Goal: Task Accomplishment & Management: Manage account settings

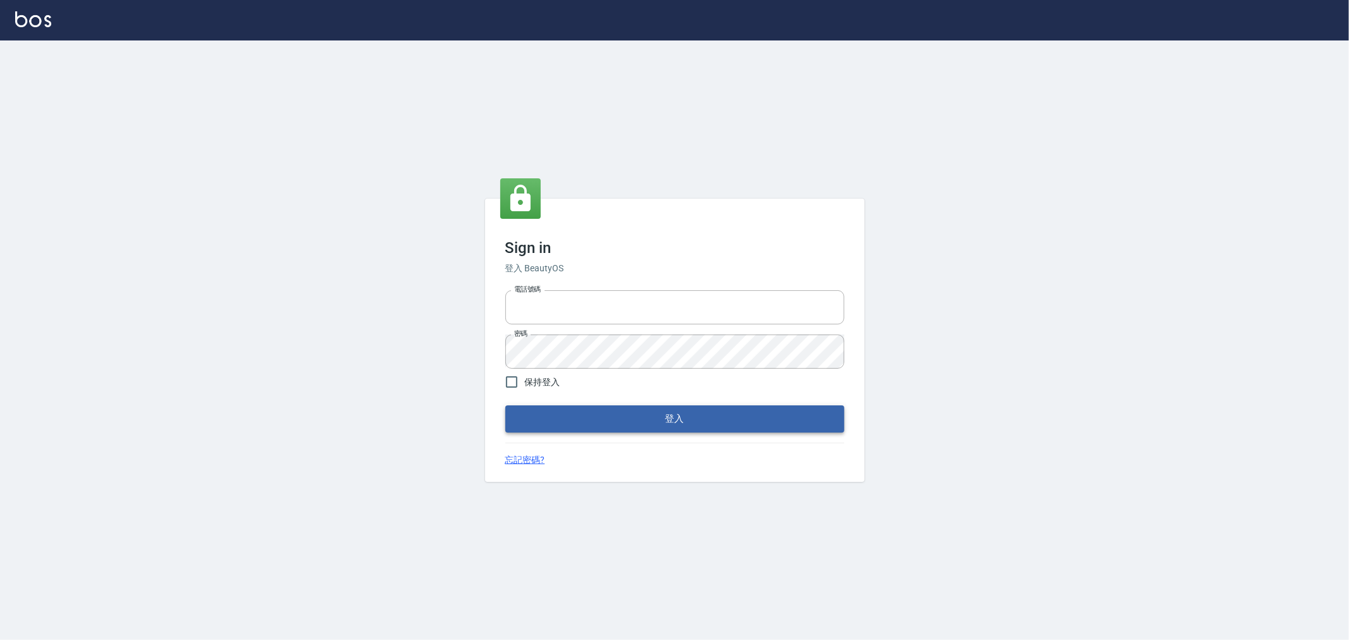
type input "0952064966"
click at [542, 413] on button "登入" at bounding box center [674, 418] width 339 height 27
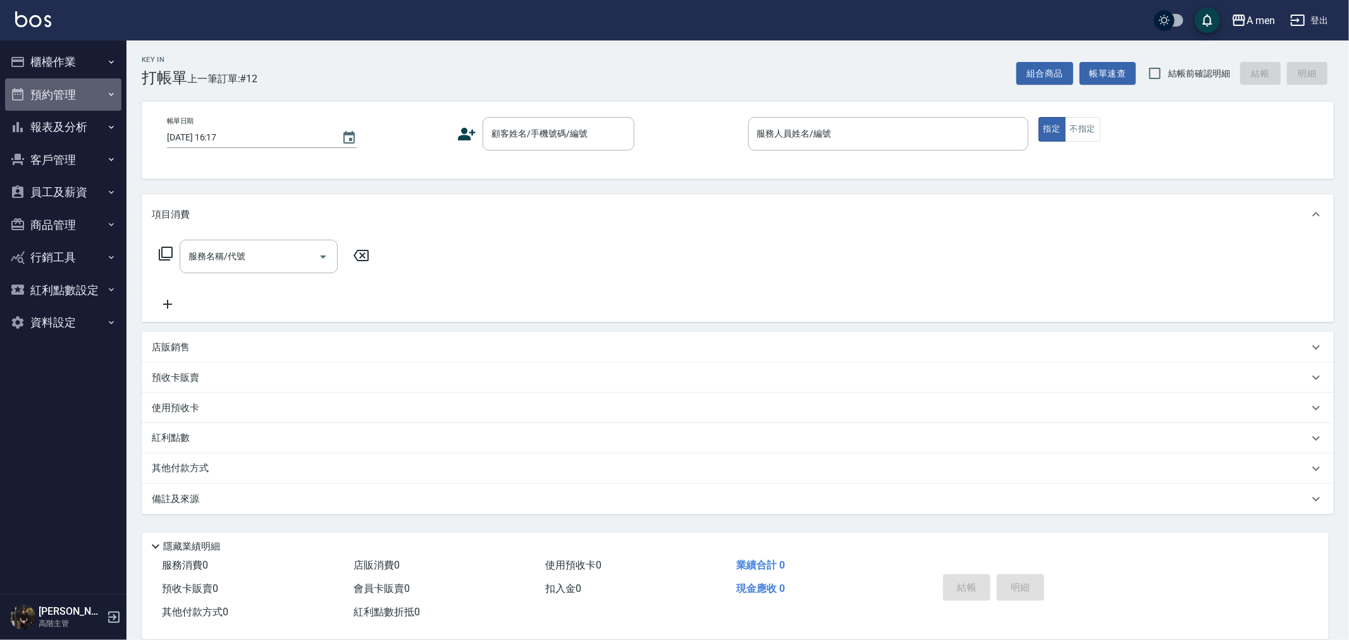
click at [46, 99] on button "預約管理" at bounding box center [63, 94] width 116 height 33
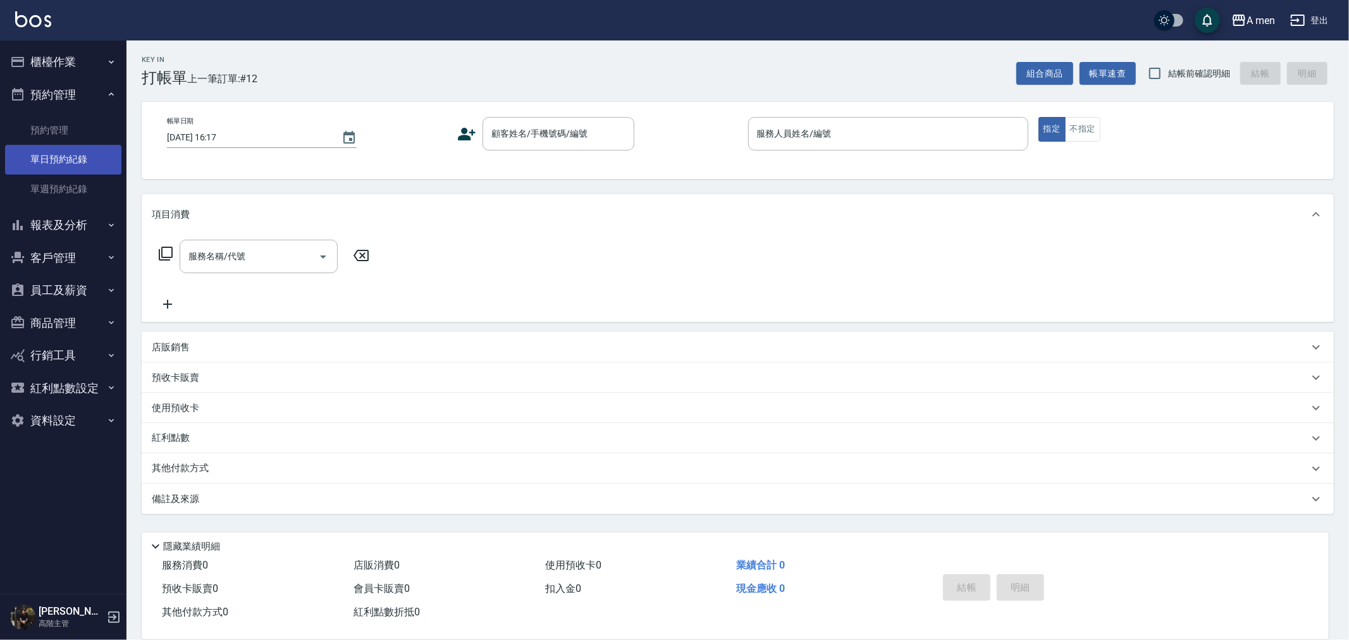
click at [73, 167] on link "單日預約紀錄" at bounding box center [63, 159] width 116 height 29
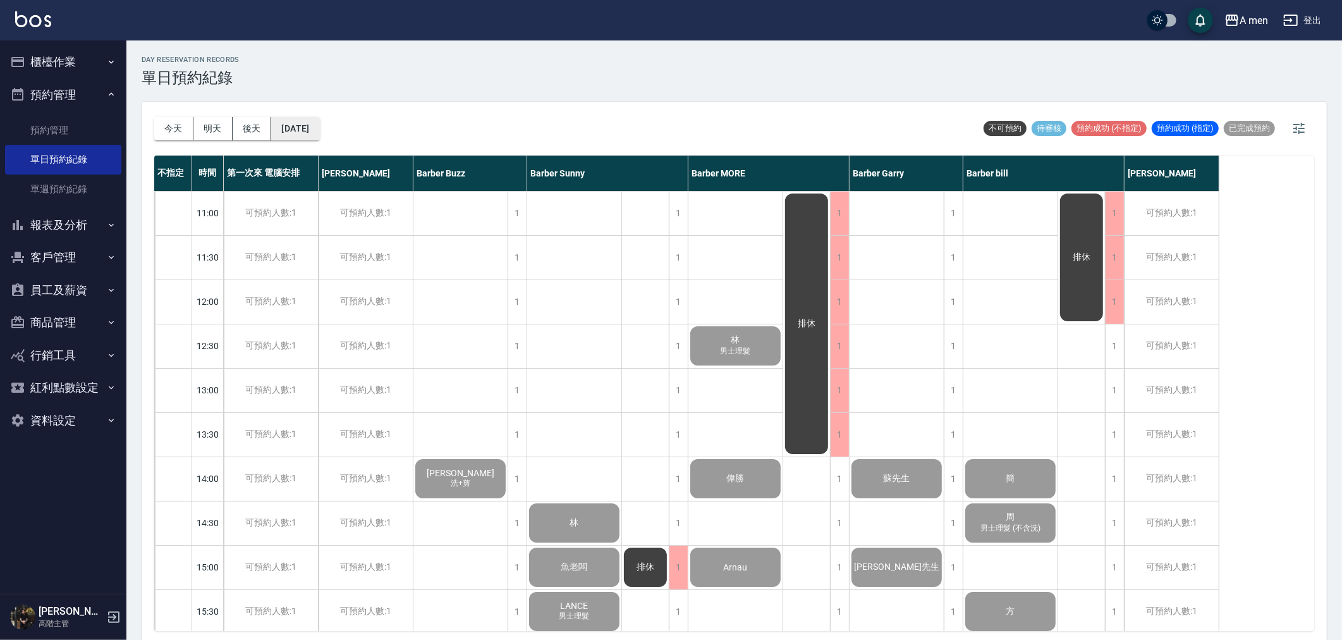
click at [319, 131] on button "2025/09/23" at bounding box center [295, 128] width 48 height 23
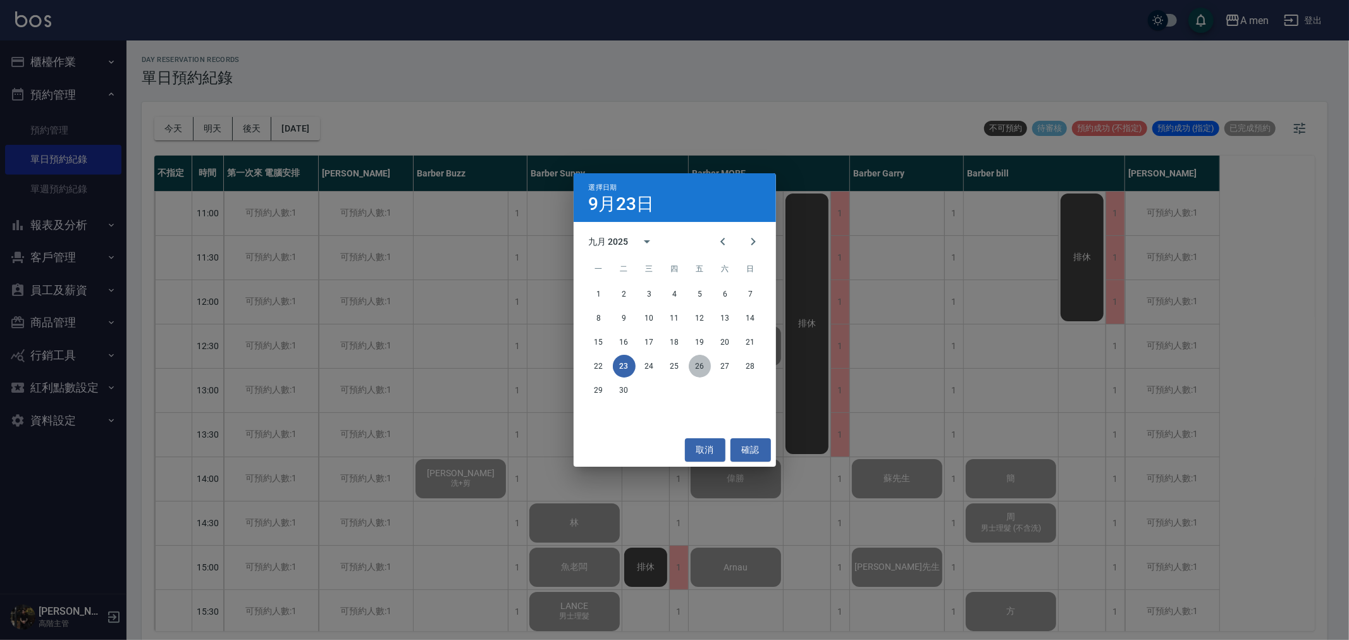
click at [703, 365] on button "26" at bounding box center [700, 366] width 23 height 23
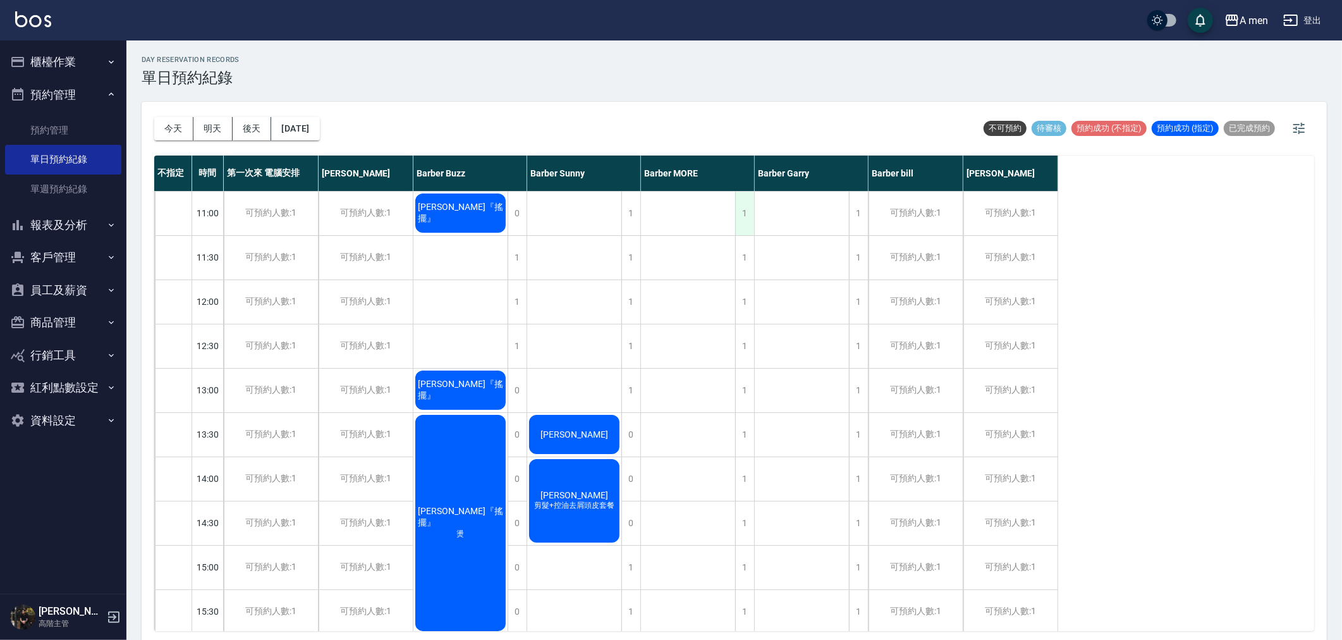
click at [750, 218] on div "1" at bounding box center [744, 214] width 19 height 44
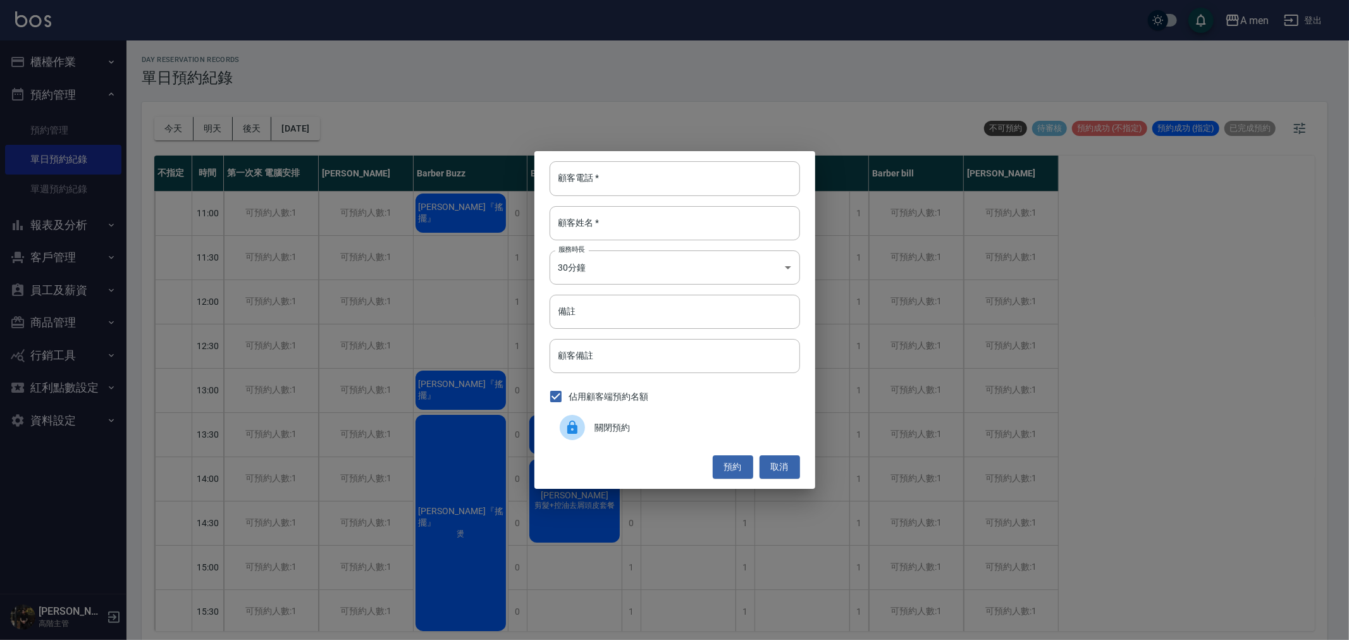
click at [658, 415] on div "關閉預約" at bounding box center [674, 427] width 250 height 35
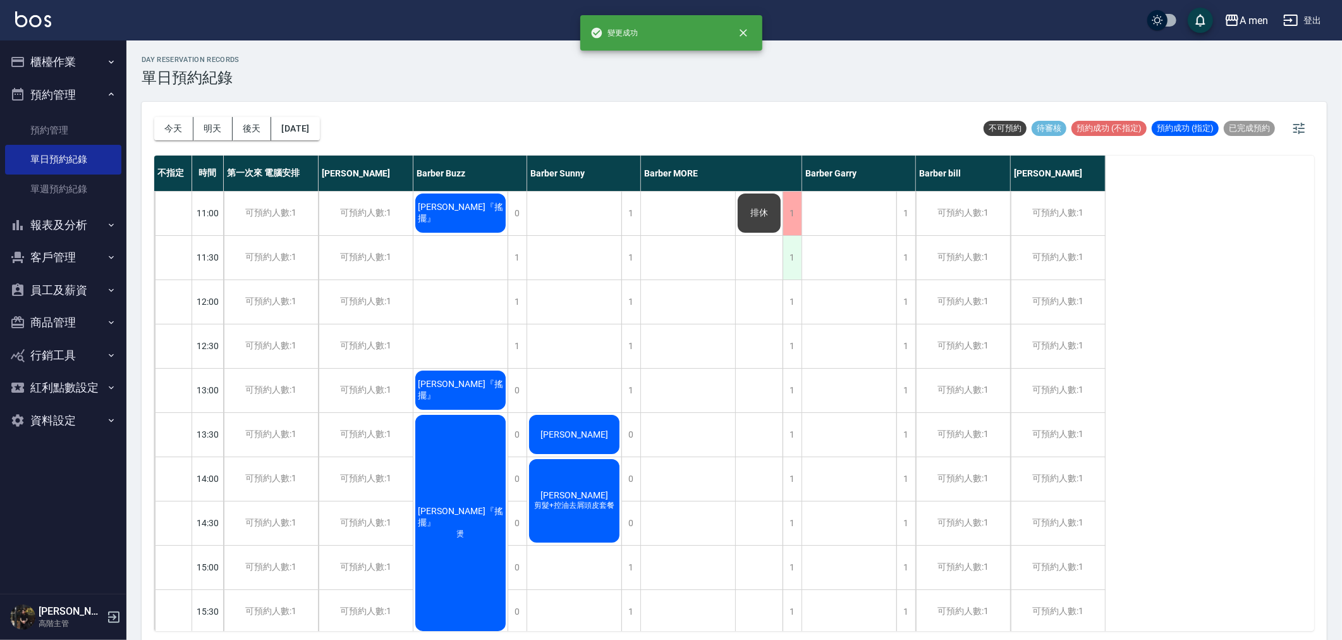
click at [785, 257] on div "1" at bounding box center [792, 258] width 19 height 44
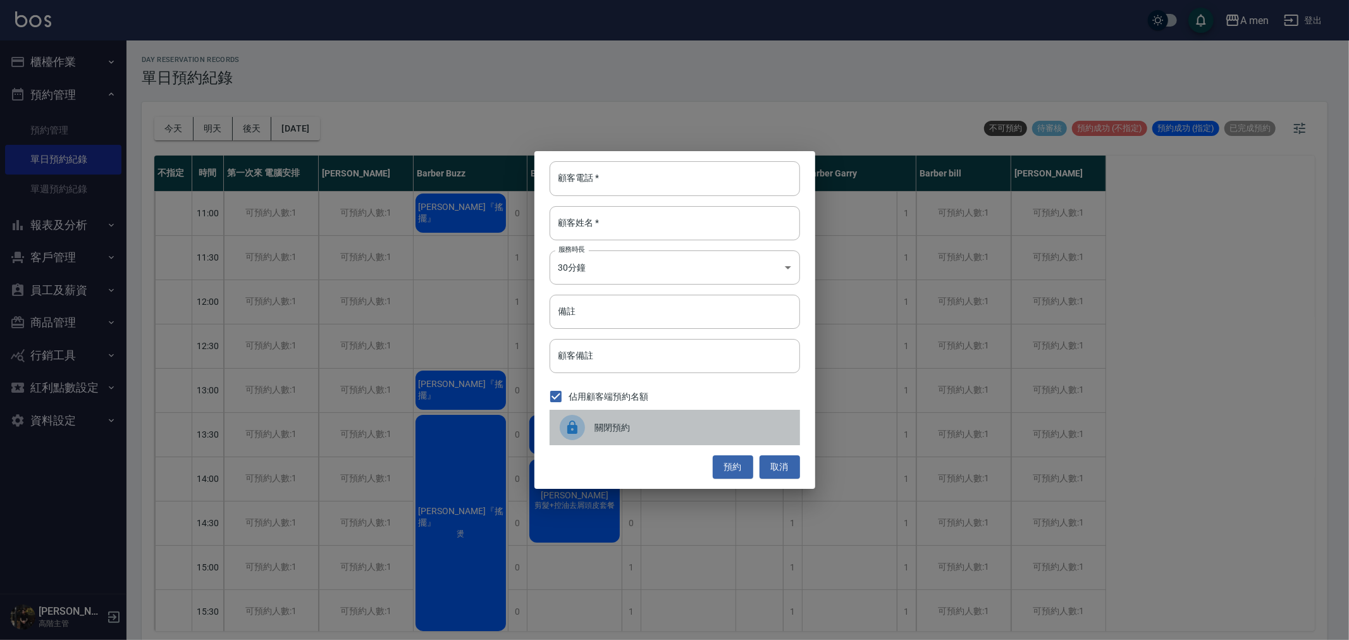
click at [690, 418] on div "關閉預約" at bounding box center [674, 427] width 250 height 35
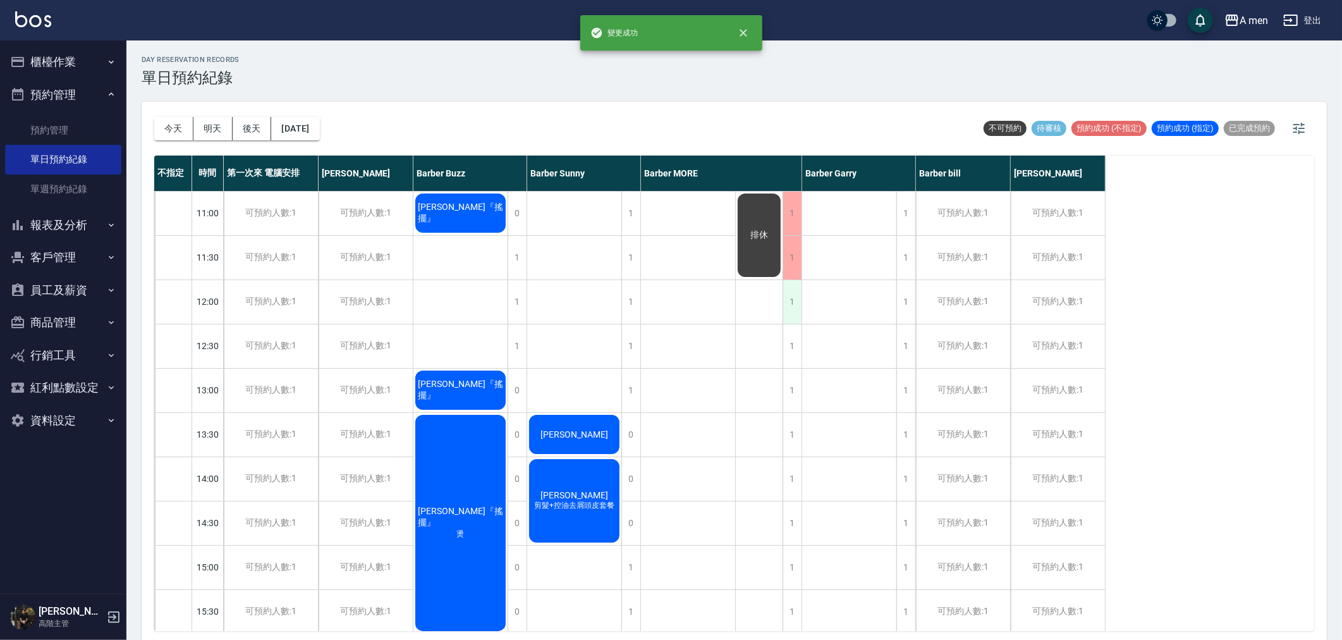
click at [799, 308] on div "1" at bounding box center [792, 302] width 19 height 44
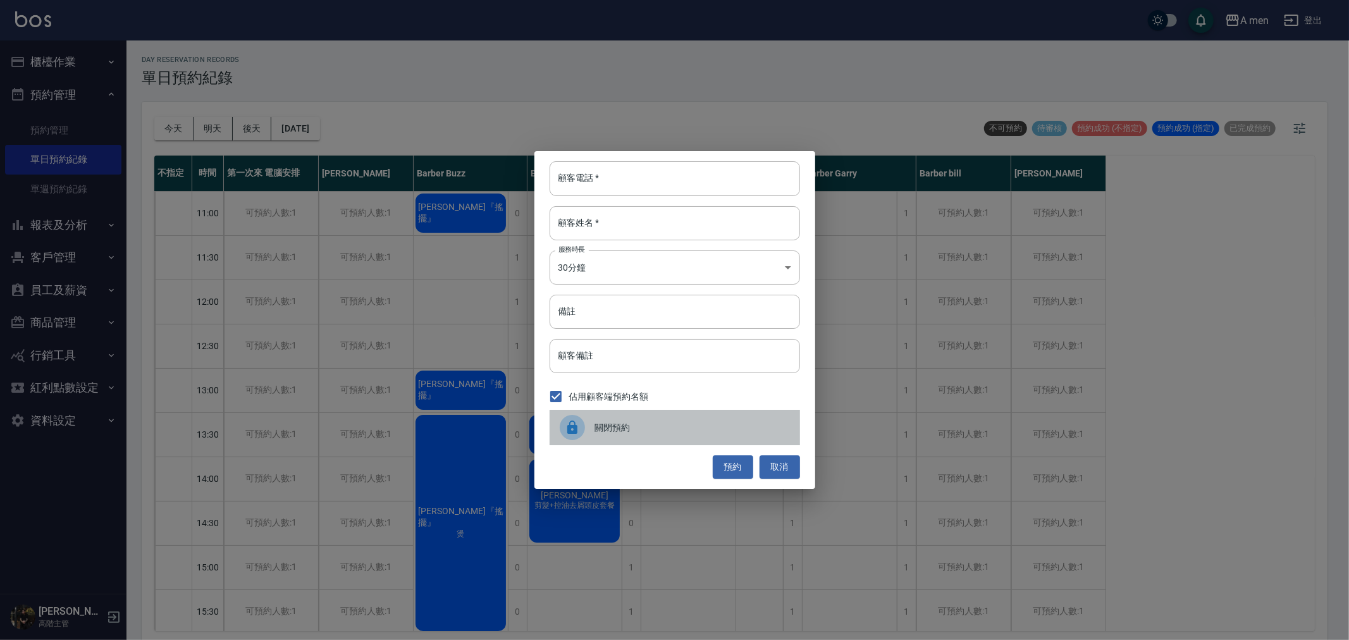
click at [714, 422] on span "關閉預約" at bounding box center [692, 427] width 195 height 13
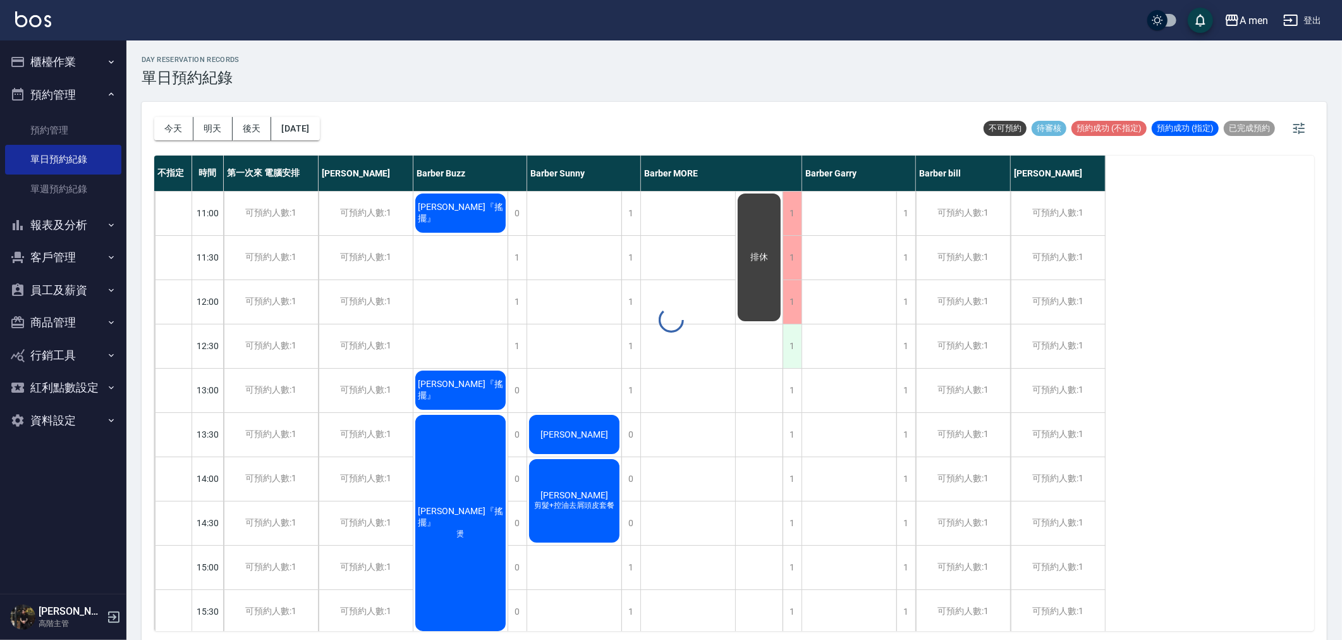
click at [801, 350] on div "1" at bounding box center [792, 346] width 19 height 44
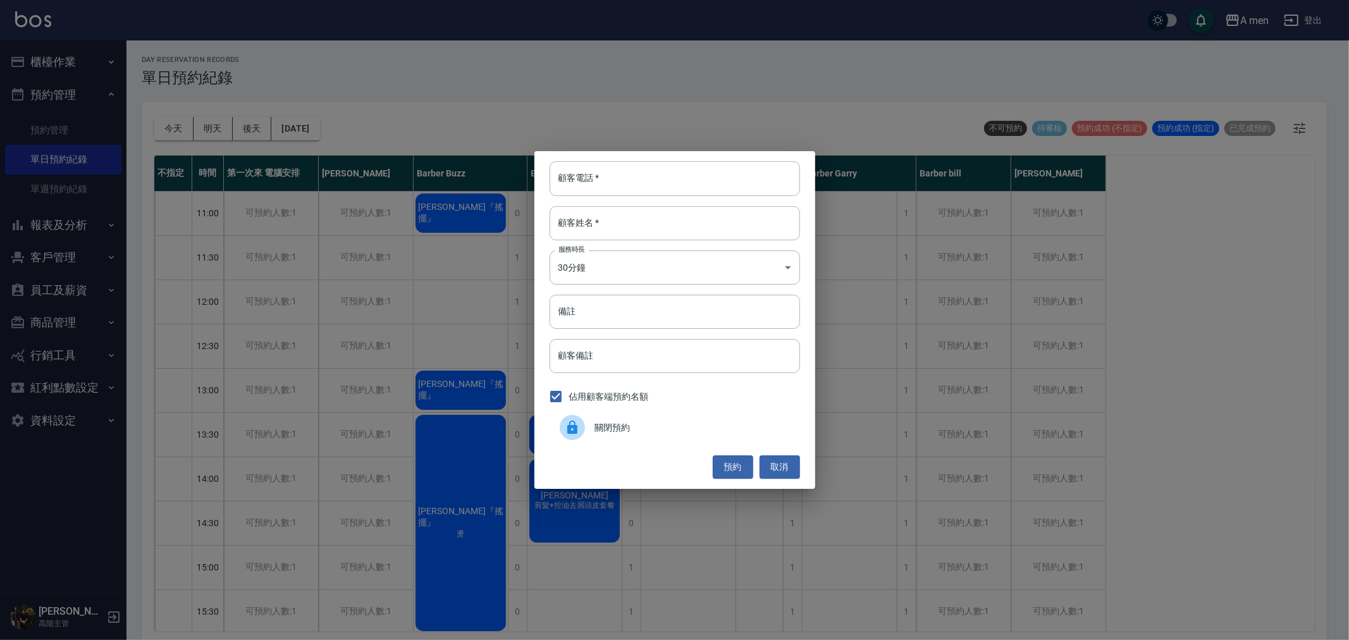
click at [697, 433] on span "關閉預約" at bounding box center [692, 427] width 195 height 13
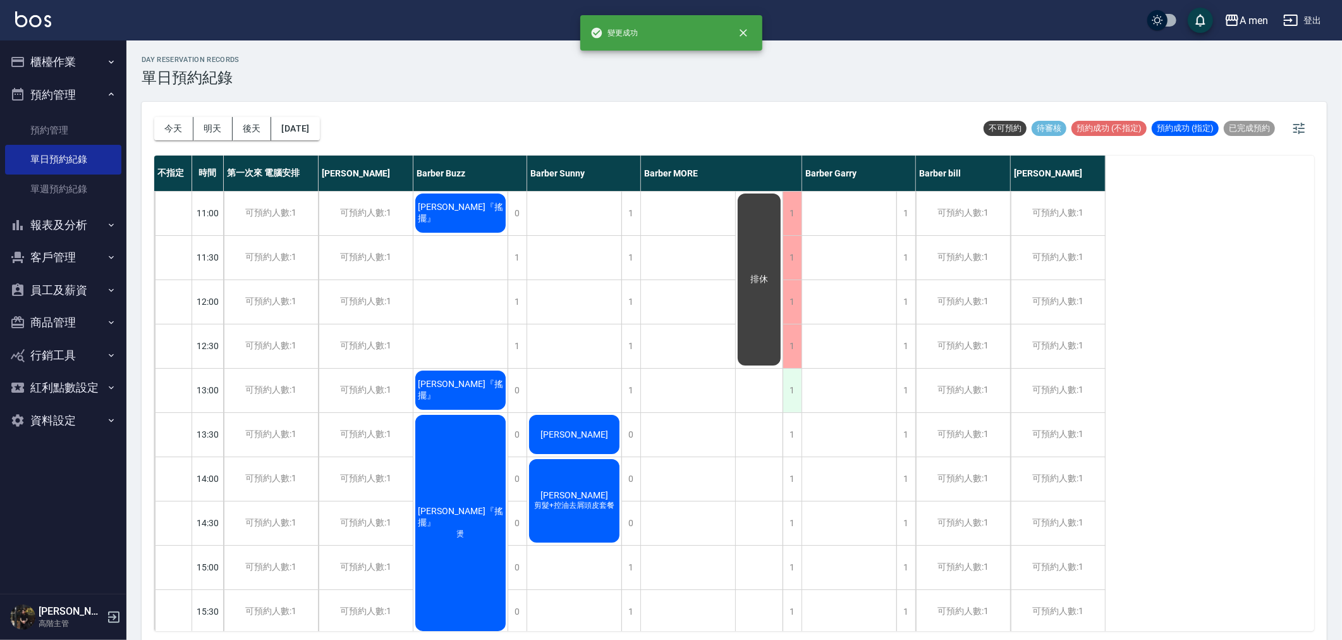
click at [800, 395] on div "1" at bounding box center [792, 391] width 19 height 44
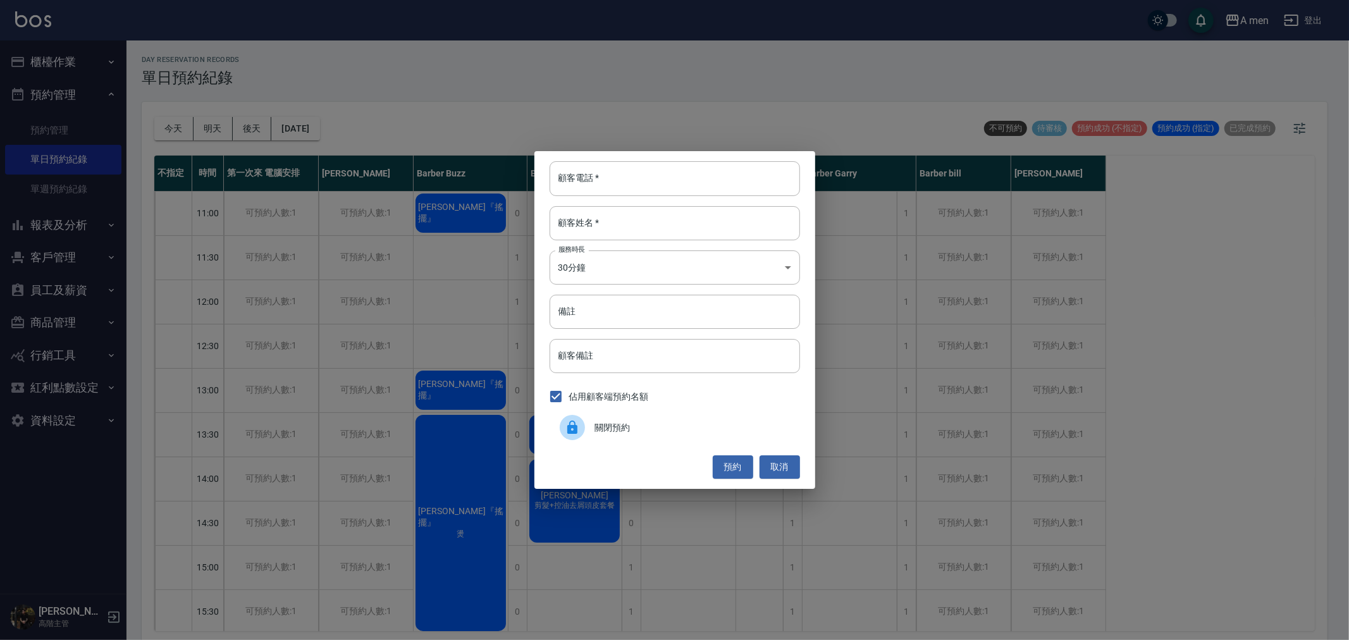
click at [680, 434] on div "關閉預約" at bounding box center [674, 427] width 250 height 35
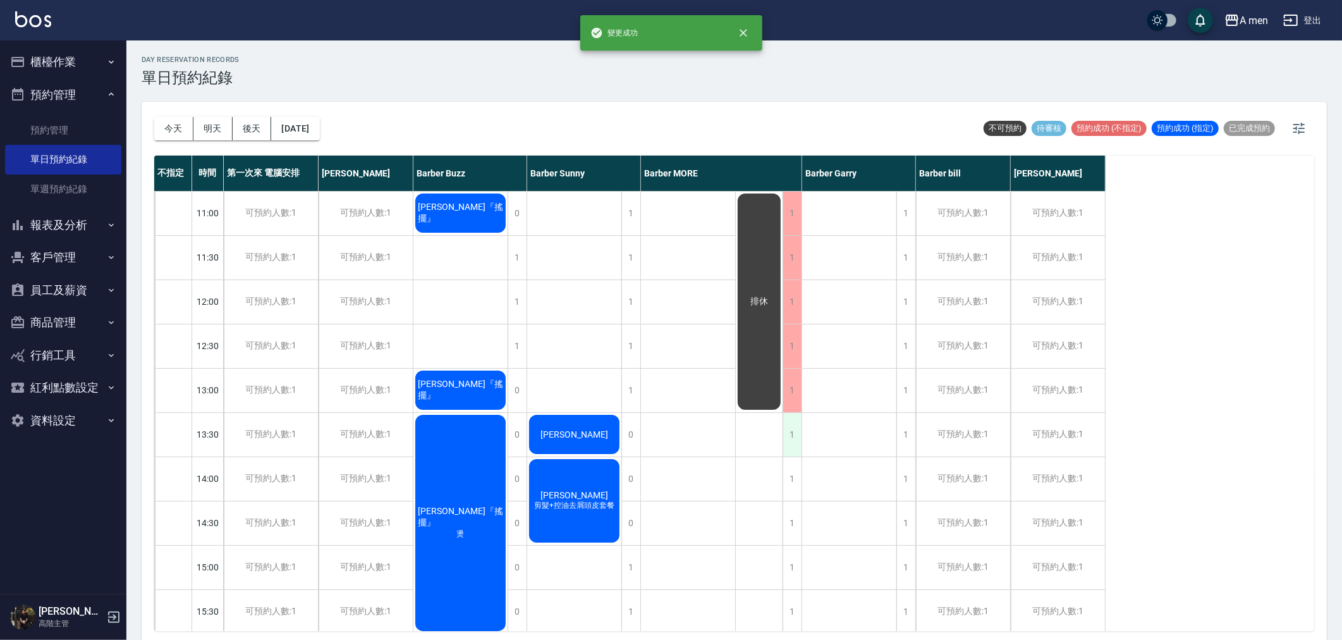
click at [789, 432] on div "1" at bounding box center [792, 435] width 19 height 44
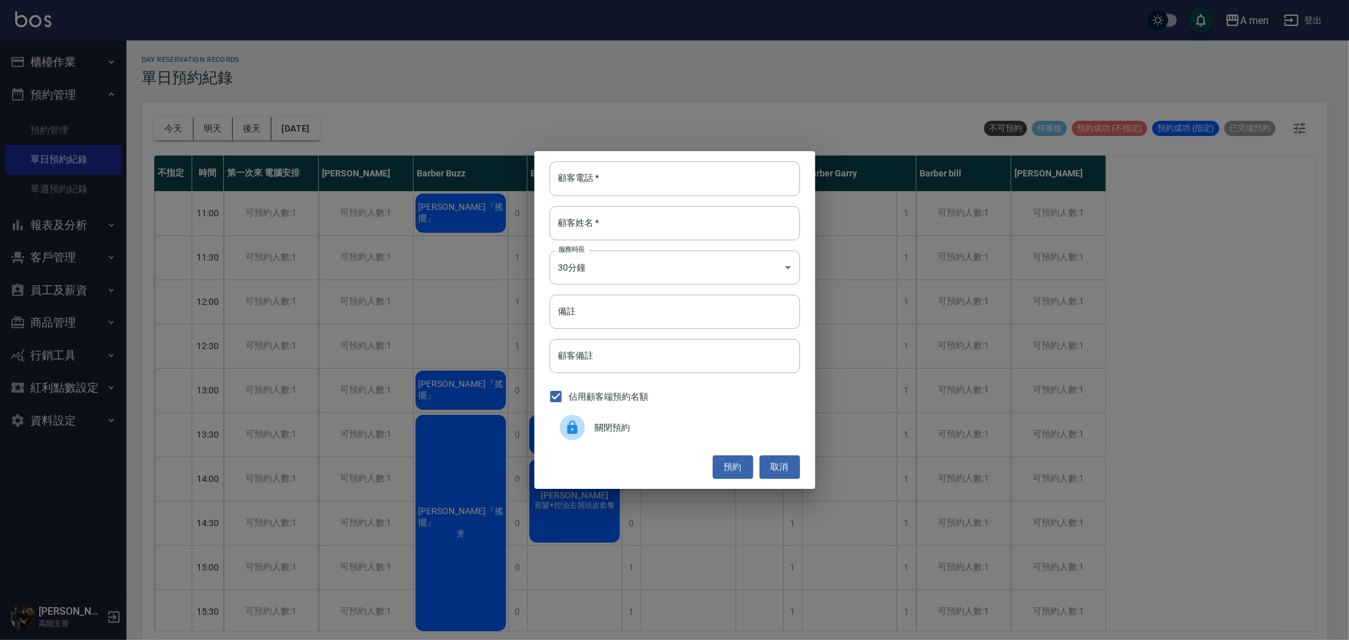
drag, startPoint x: 668, startPoint y: 435, endPoint x: 703, endPoint y: 449, distance: 37.5
click at [668, 434] on div "關閉預約" at bounding box center [674, 427] width 250 height 35
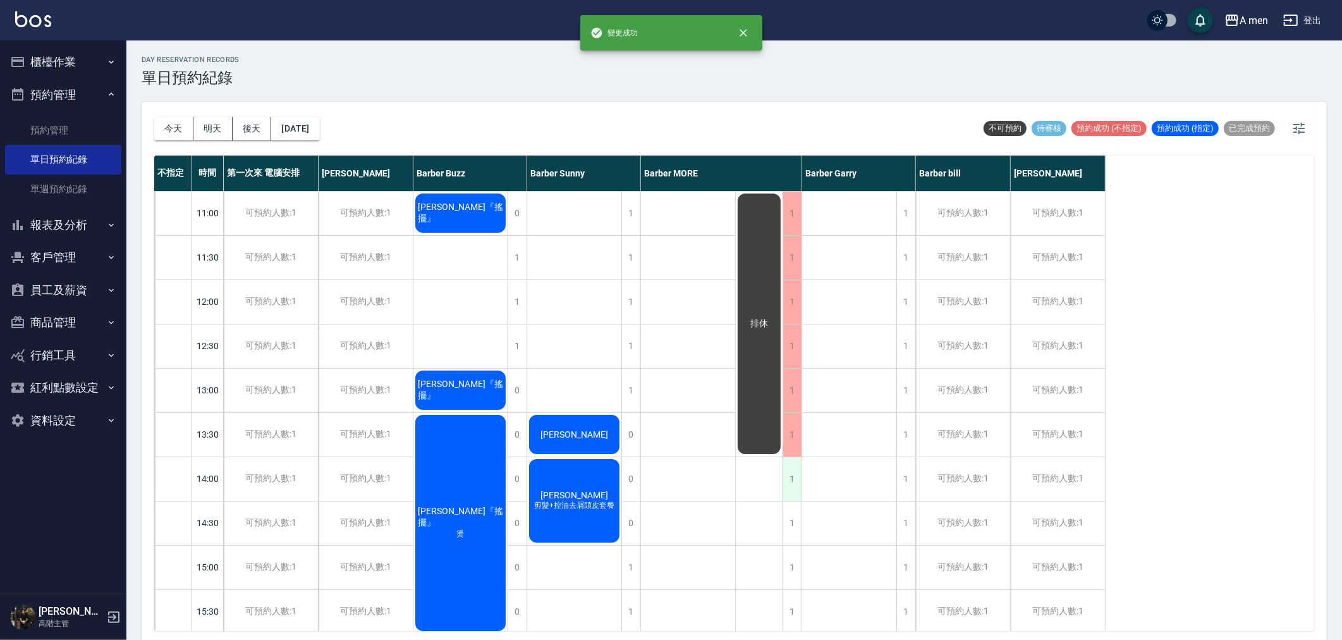
click at [797, 481] on div "1" at bounding box center [792, 479] width 19 height 44
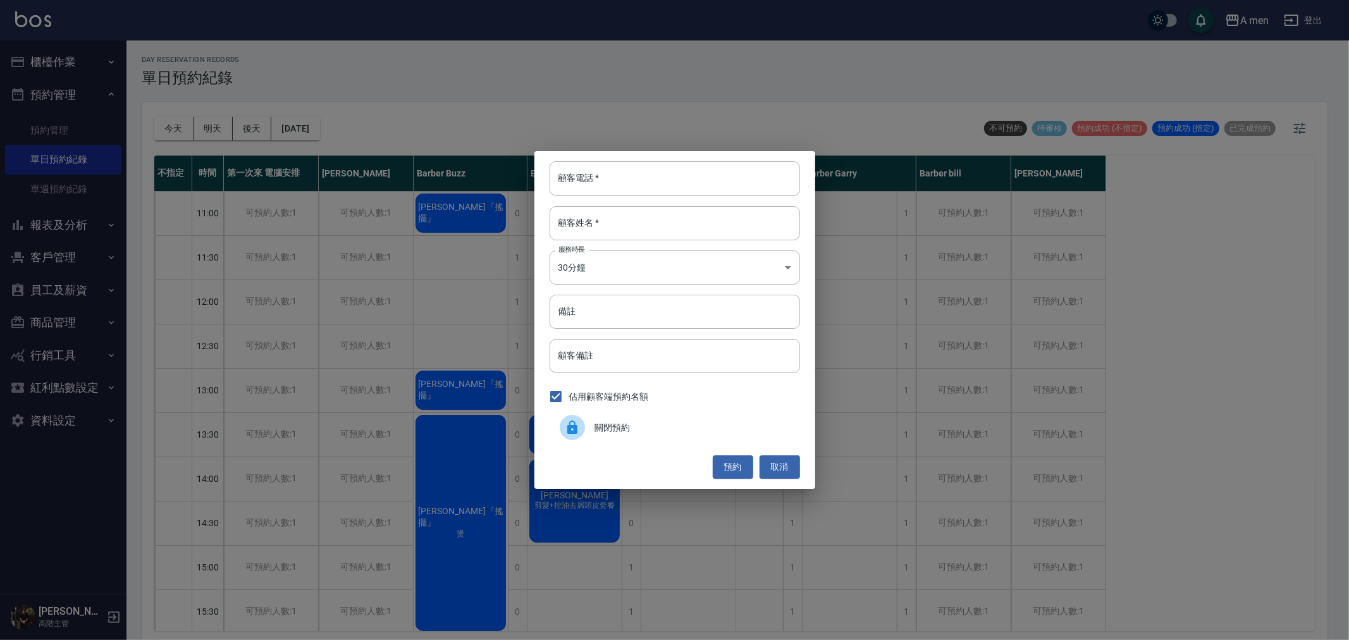
click at [685, 436] on div "關閉預約" at bounding box center [674, 427] width 250 height 35
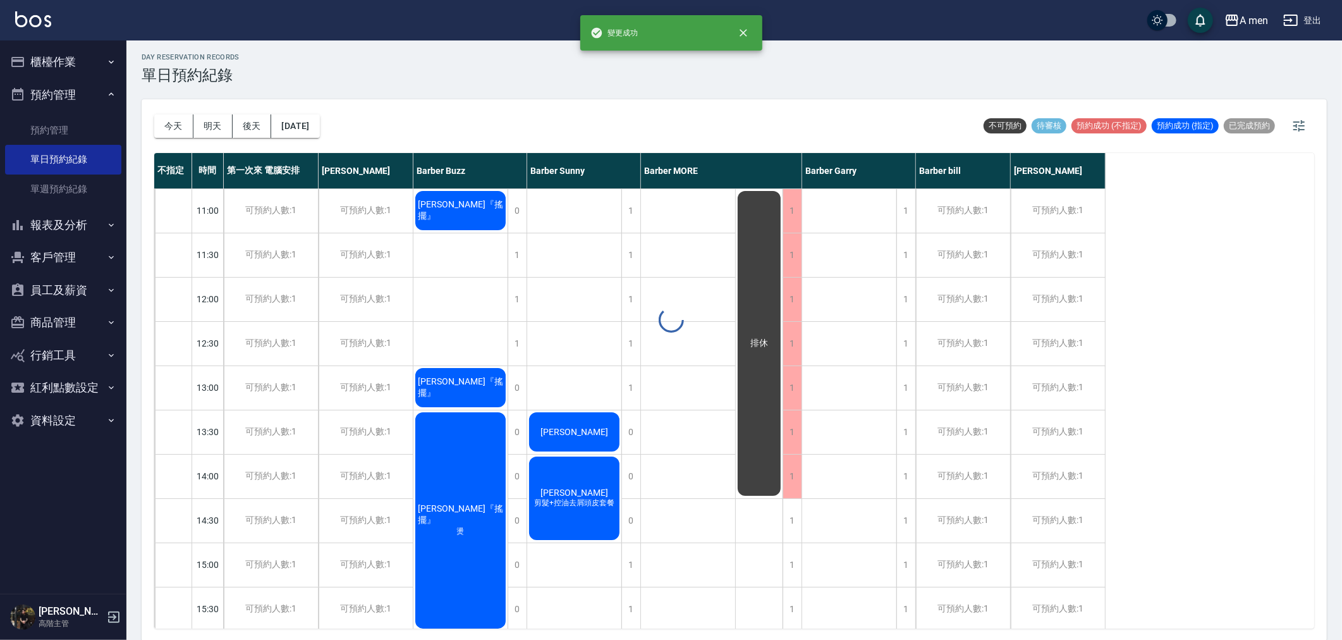
scroll to position [3, 0]
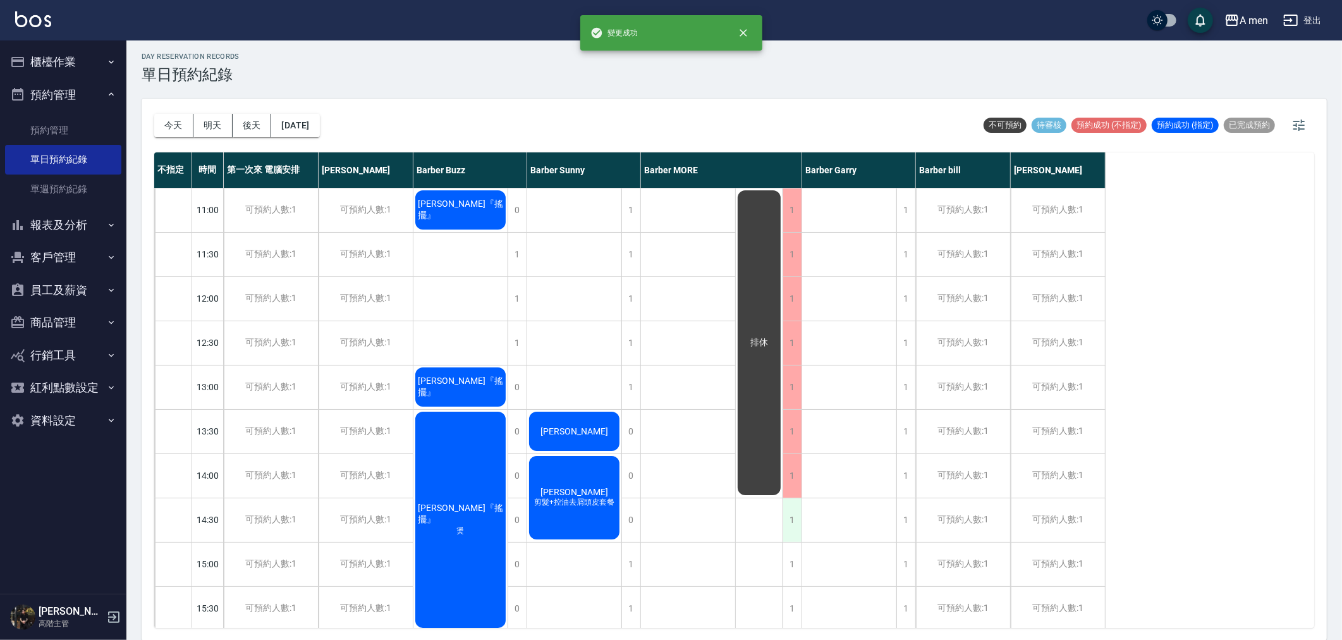
click at [792, 506] on div "1" at bounding box center [792, 520] width 19 height 44
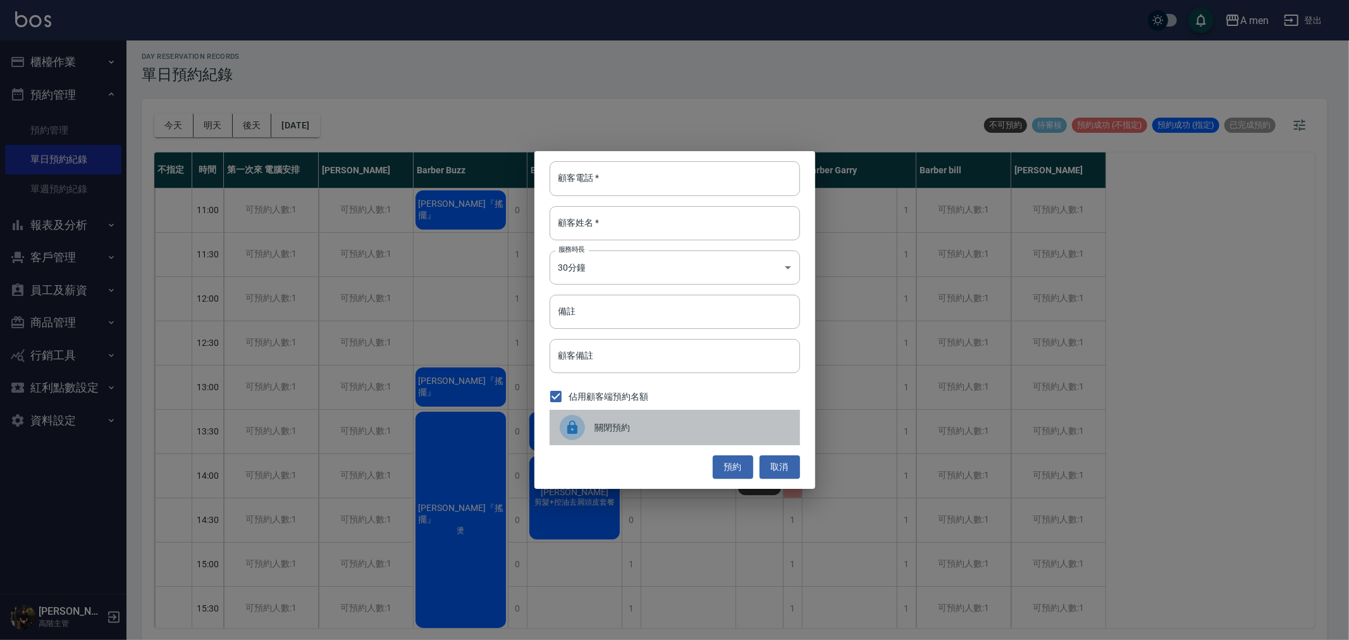
click at [656, 410] on div "關閉預約" at bounding box center [674, 427] width 250 height 35
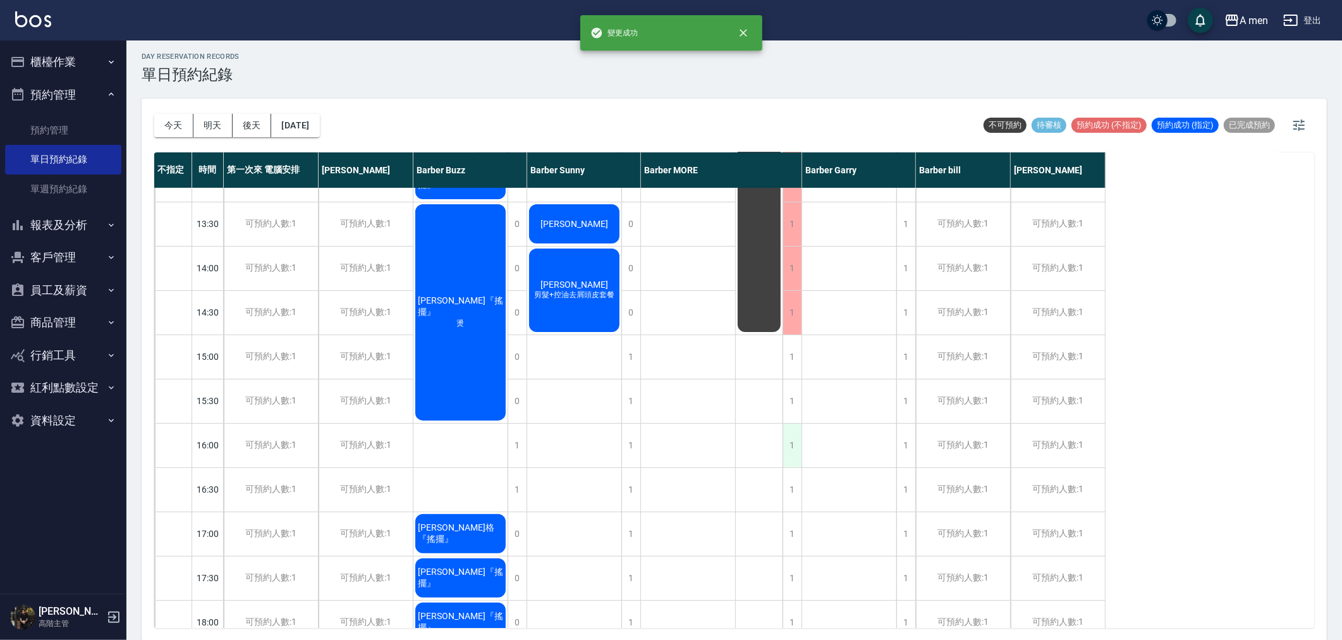
scroll to position [211, 0]
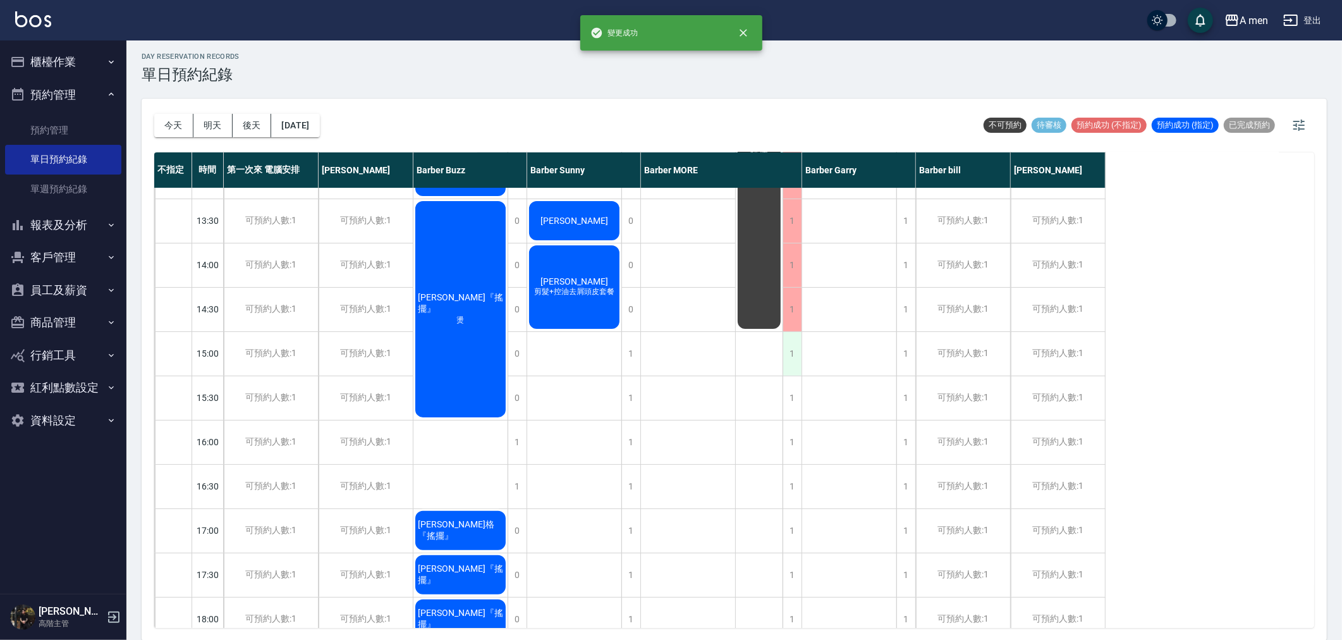
click at [790, 358] on div "1" at bounding box center [792, 354] width 19 height 44
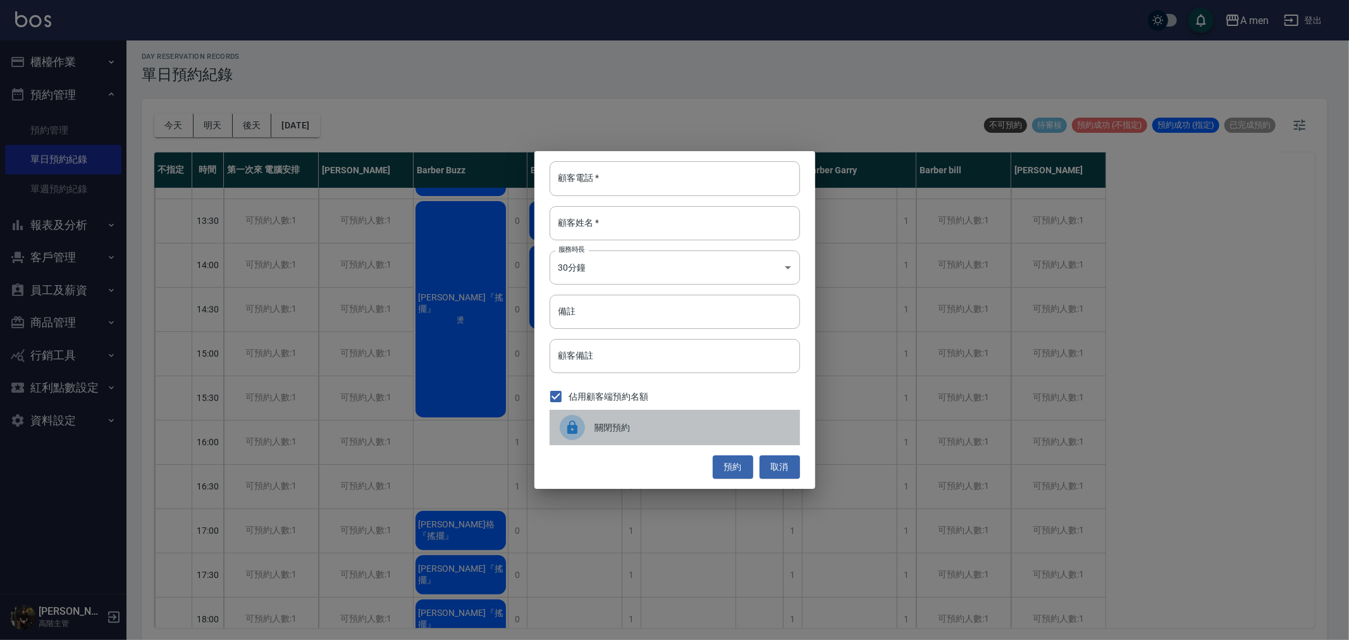
click at [692, 422] on span "關閉預約" at bounding box center [692, 427] width 195 height 13
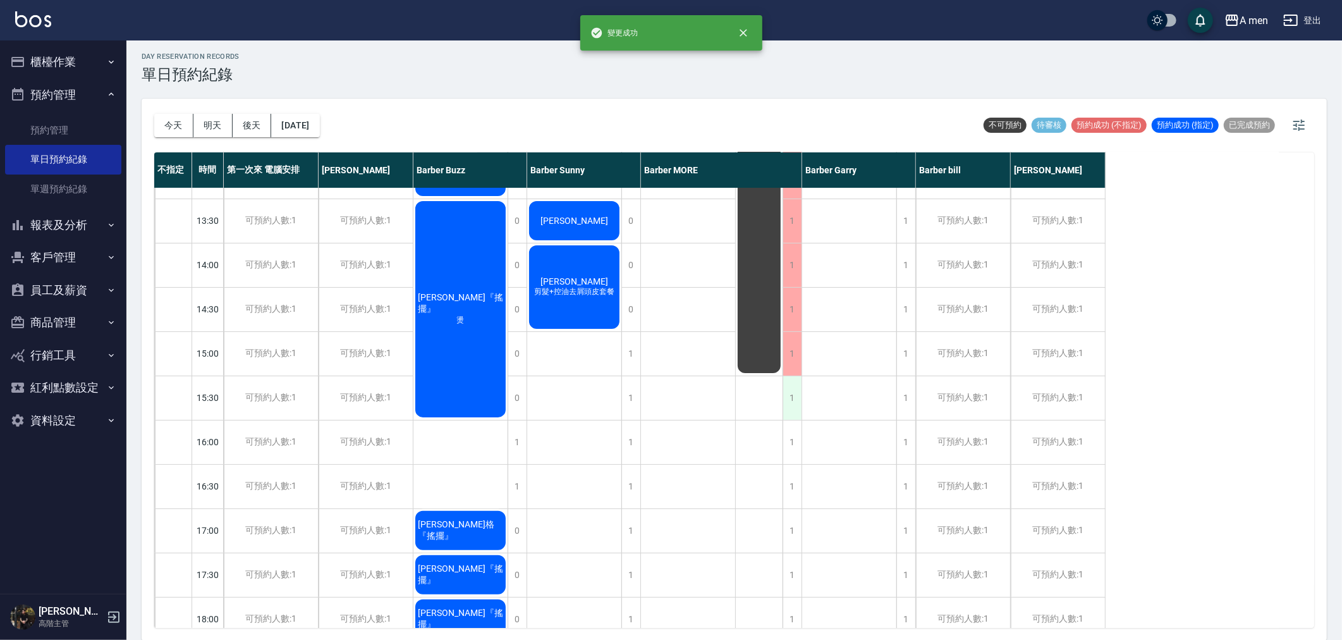
click at [799, 403] on div "1" at bounding box center [792, 398] width 19 height 44
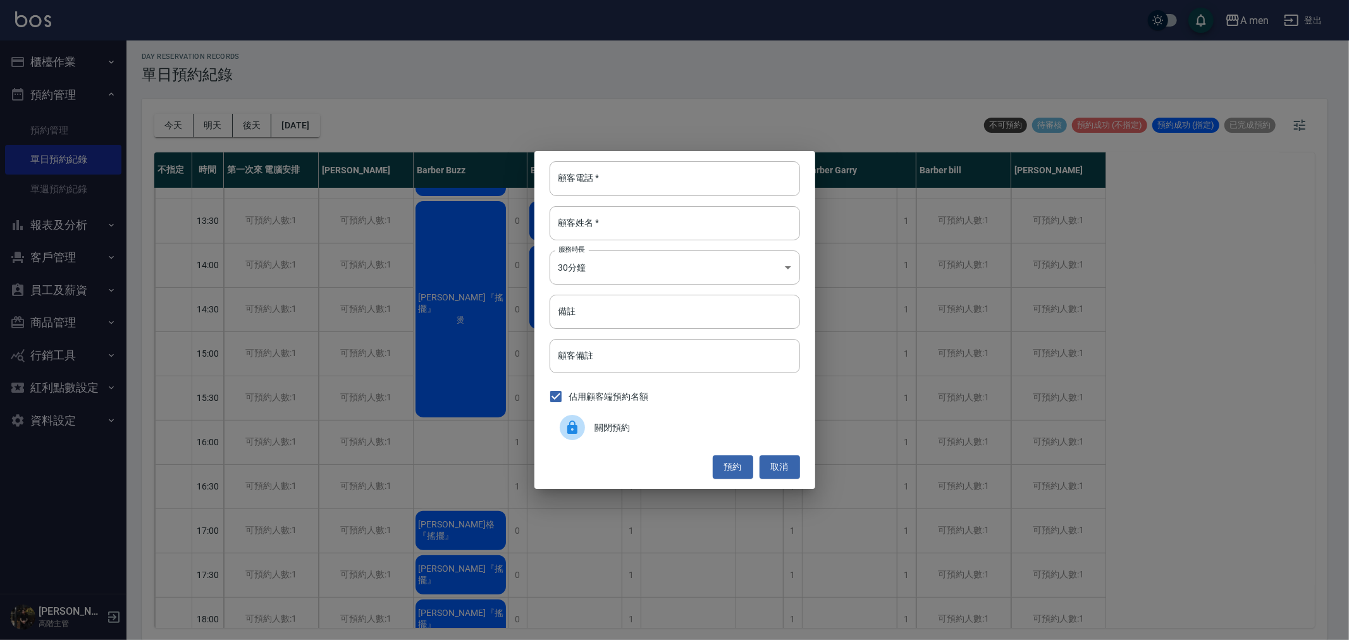
click at [698, 439] on div "關閉預約" at bounding box center [674, 427] width 250 height 35
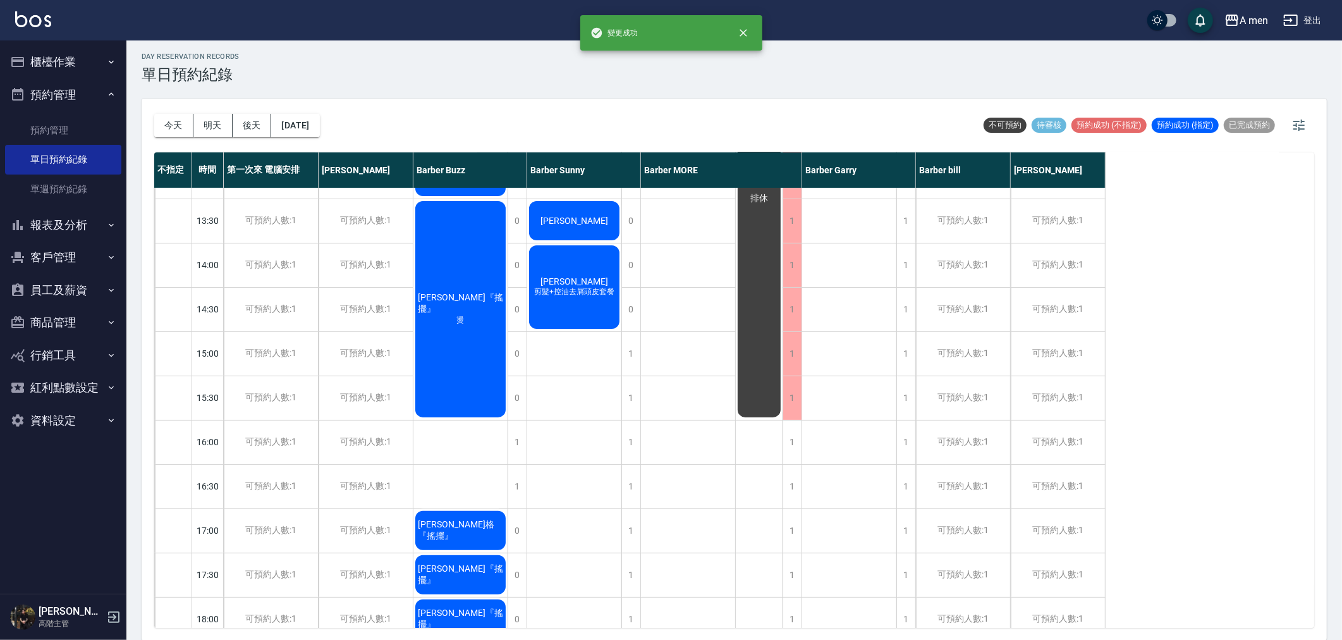
click at [802, 456] on div "Alv" at bounding box center [849, 530] width 95 height 1106
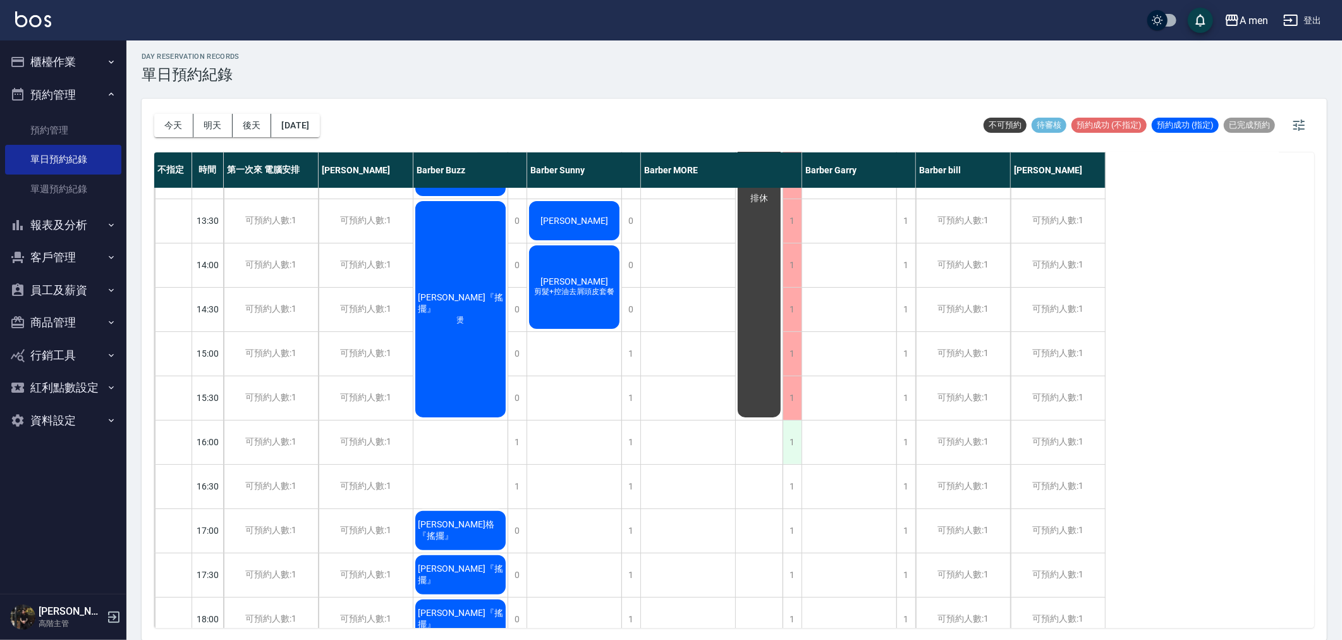
click at [795, 451] on div "1" at bounding box center [792, 442] width 19 height 44
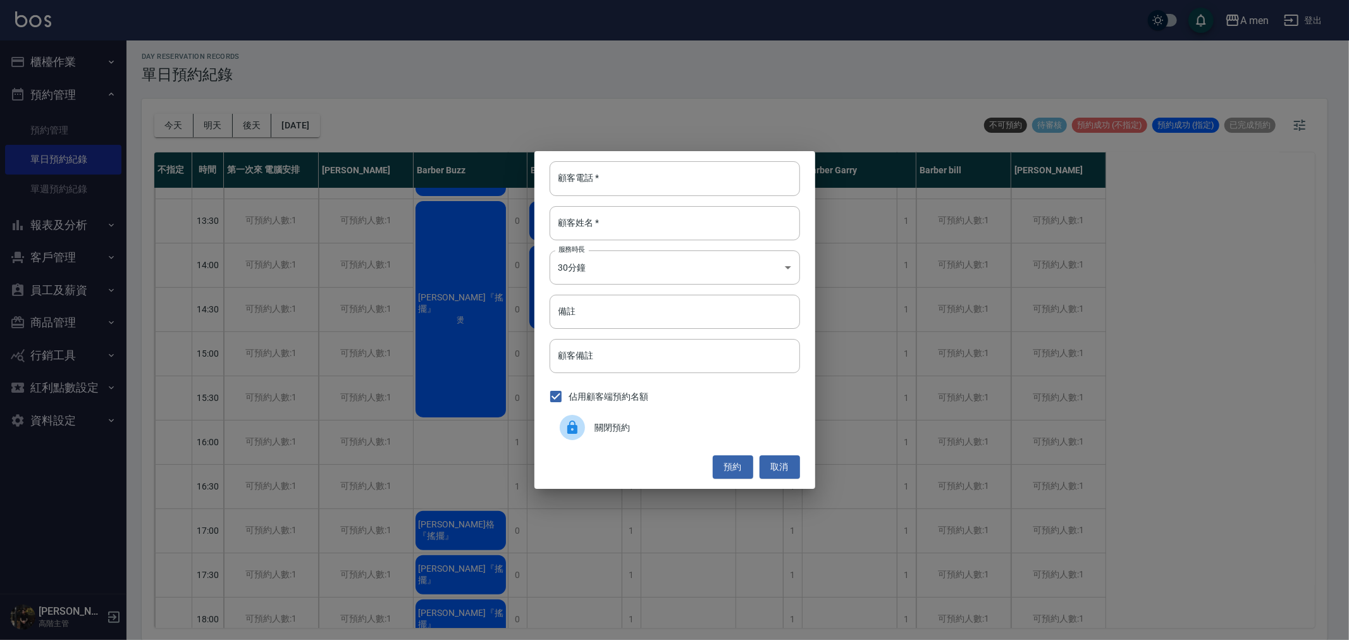
click at [680, 424] on span "關閉預約" at bounding box center [692, 427] width 195 height 13
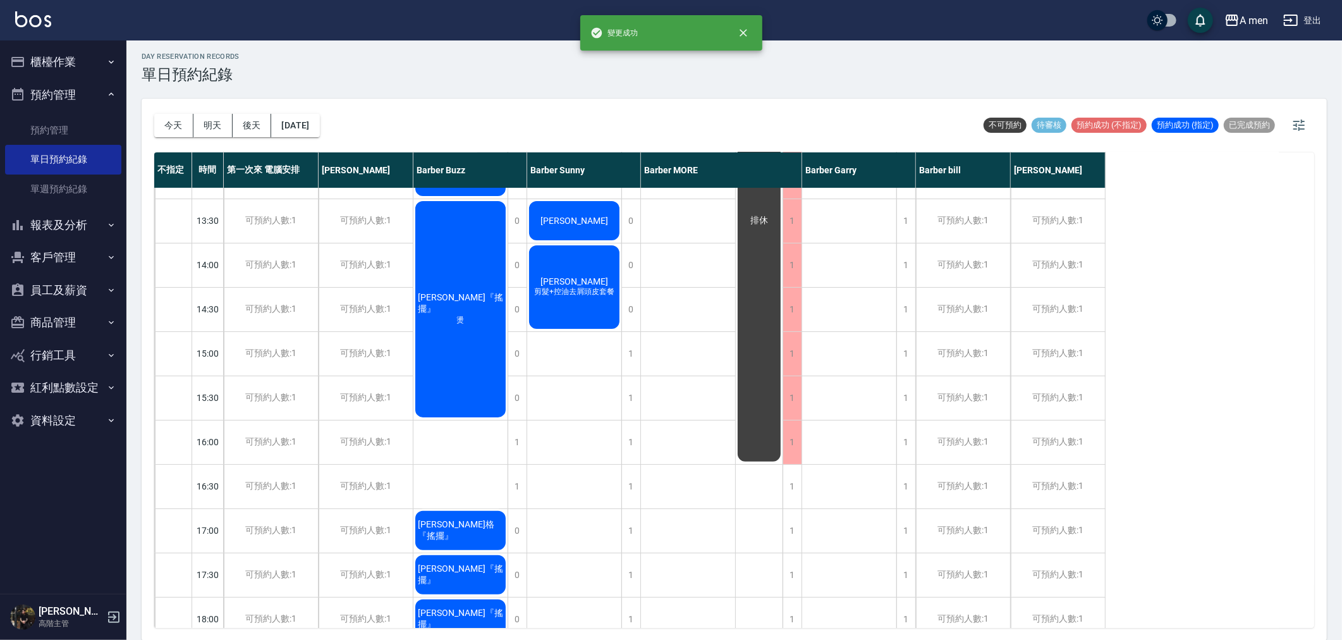
click at [791, 481] on div "1" at bounding box center [792, 487] width 19 height 44
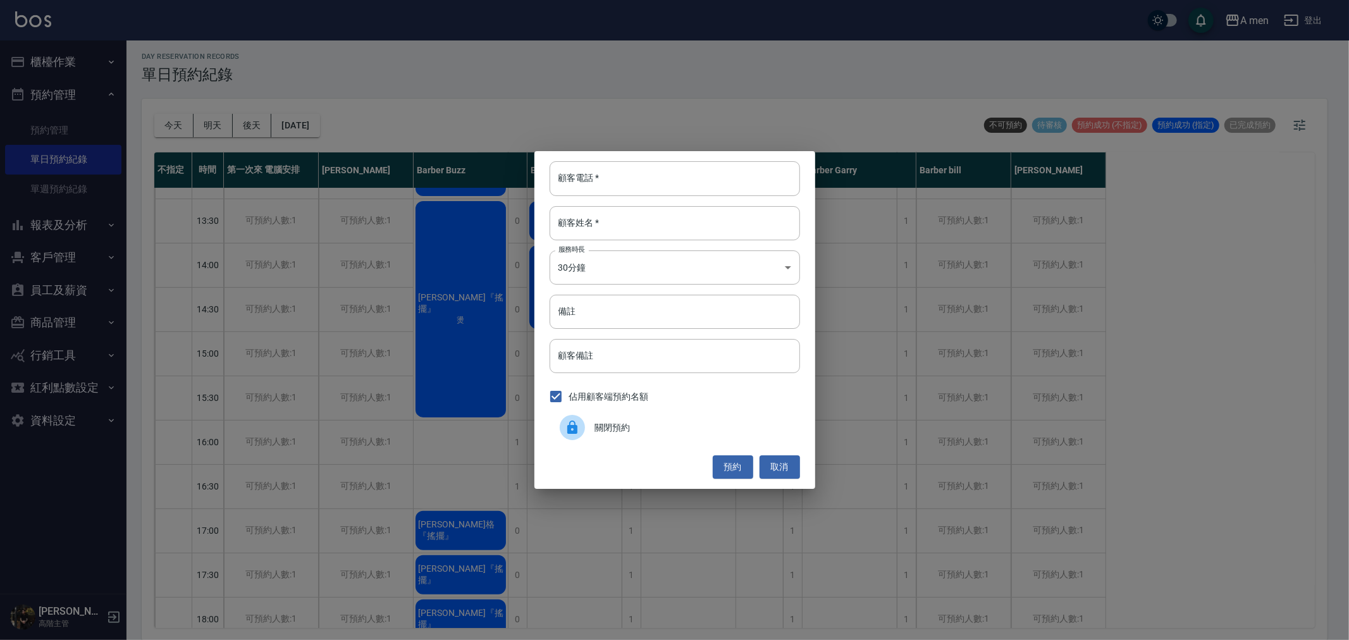
click at [694, 434] on div "關閉預約" at bounding box center [674, 427] width 250 height 35
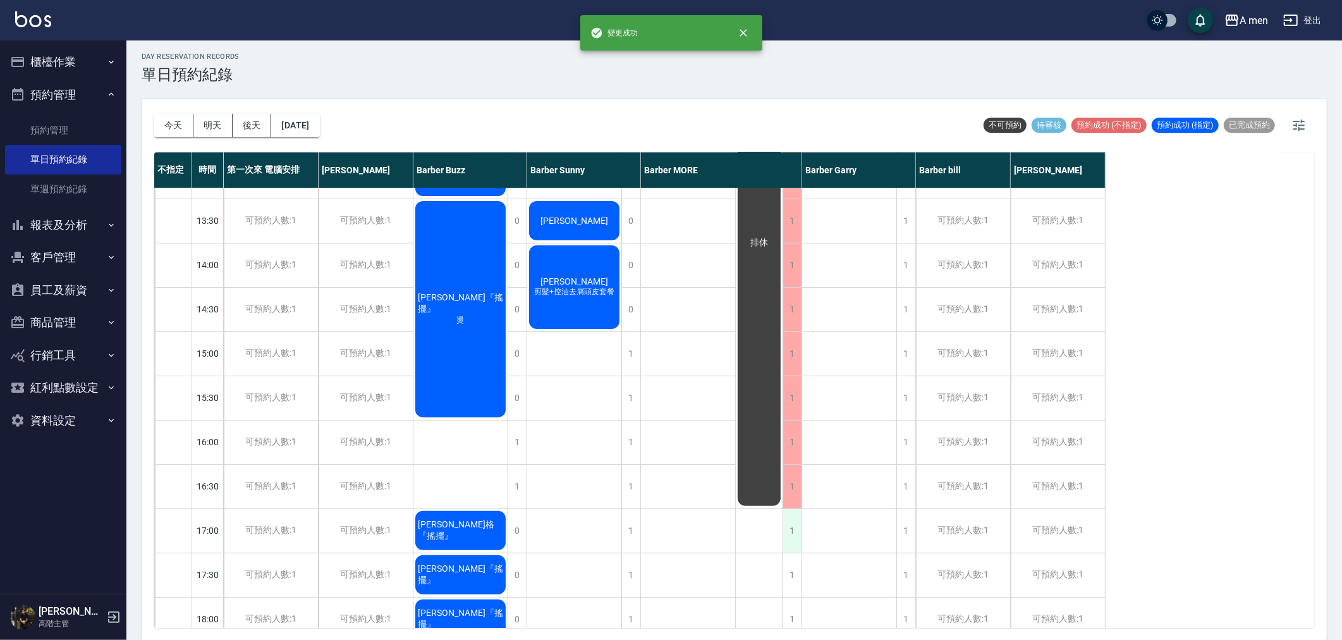
click at [788, 517] on div "1" at bounding box center [792, 531] width 19 height 44
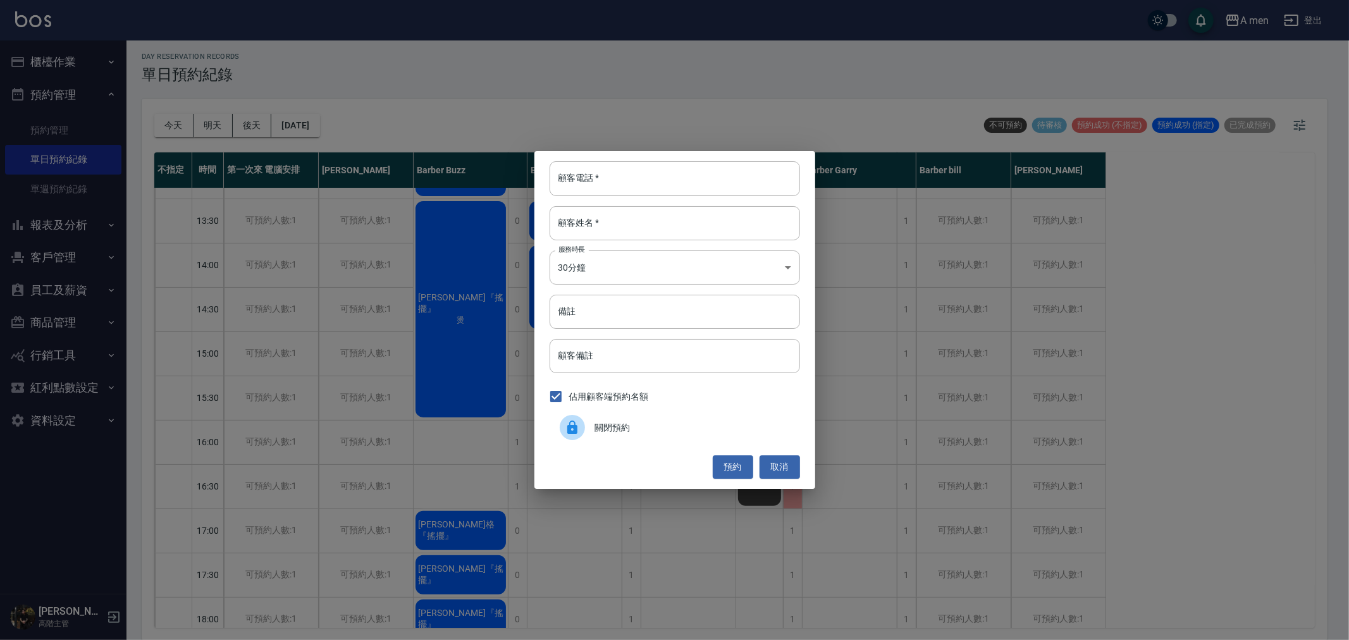
click at [694, 439] on div "關閉預約" at bounding box center [674, 427] width 250 height 35
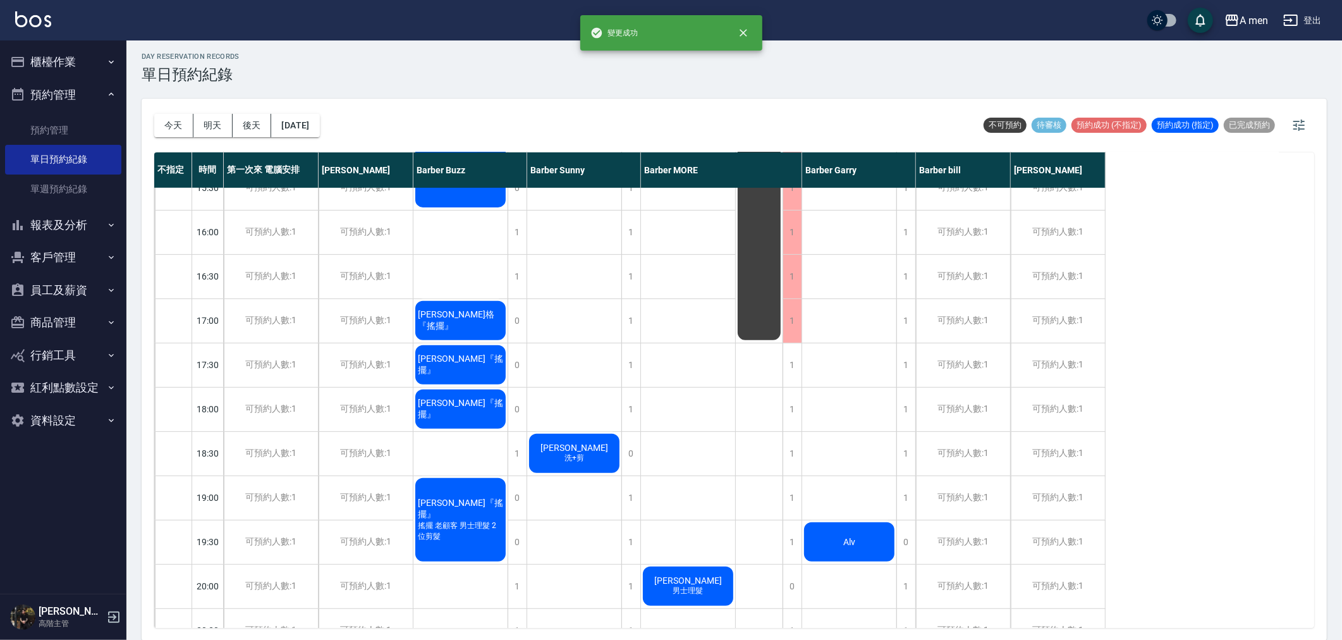
scroll to position [421, 0]
click at [780, 374] on div "排休" at bounding box center [759, 320] width 47 height 1106
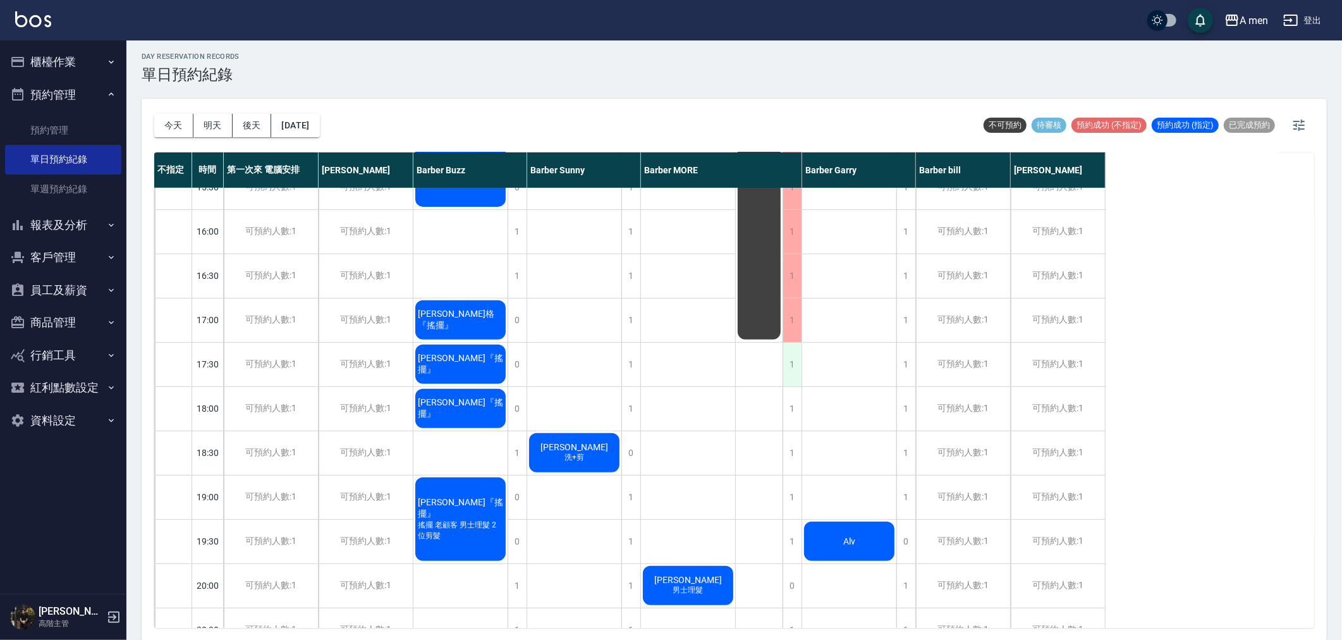
click at [785, 371] on div "1" at bounding box center [792, 365] width 19 height 44
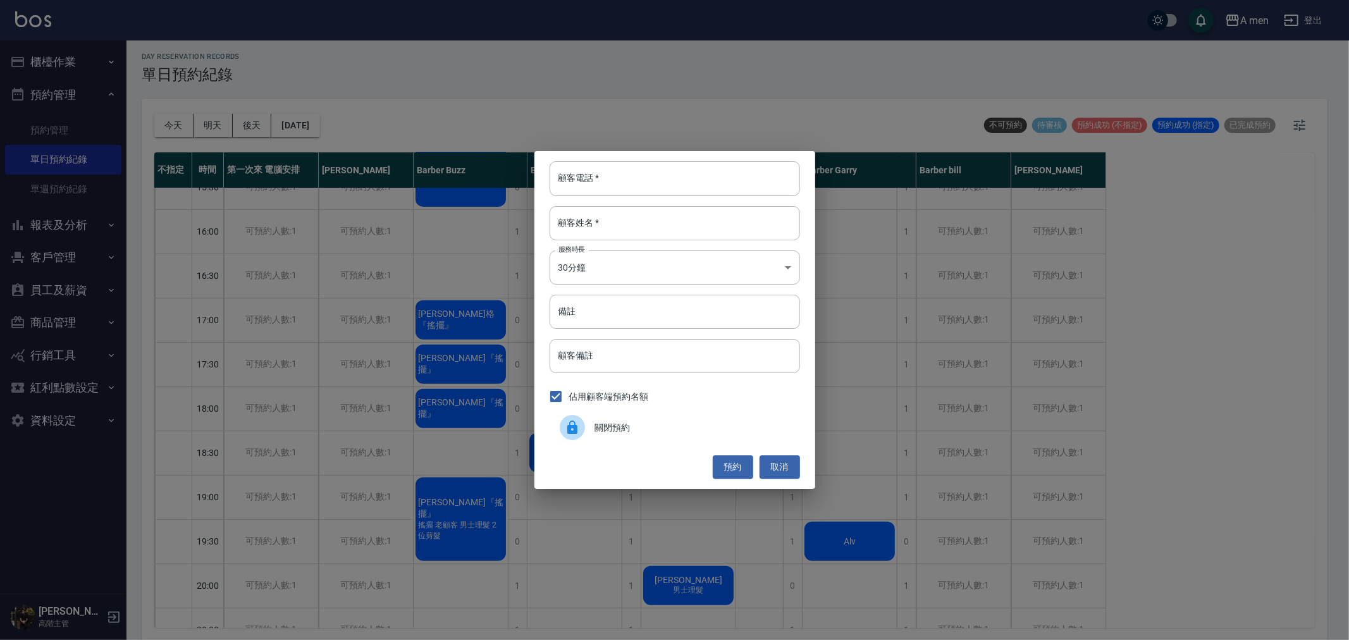
click at [673, 406] on div "佔用顧客端預約名額" at bounding box center [674, 396] width 250 height 27
click at [673, 414] on div "關閉預約" at bounding box center [674, 427] width 250 height 35
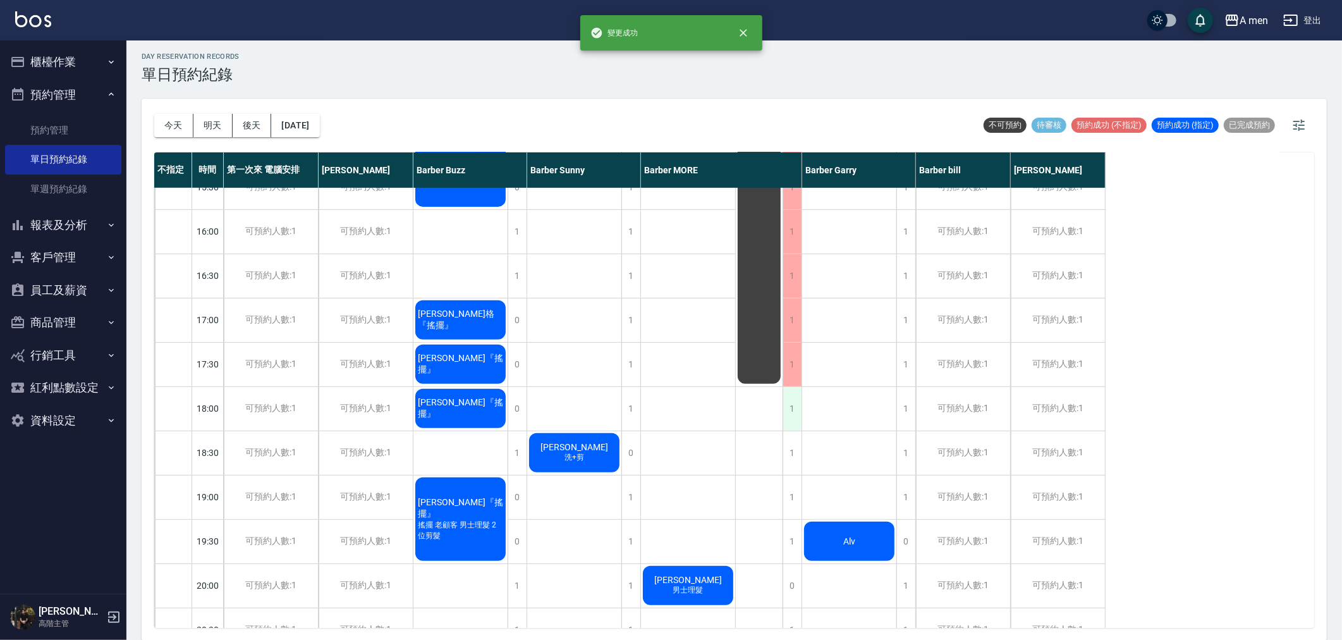
click at [799, 407] on div "1" at bounding box center [792, 409] width 19 height 44
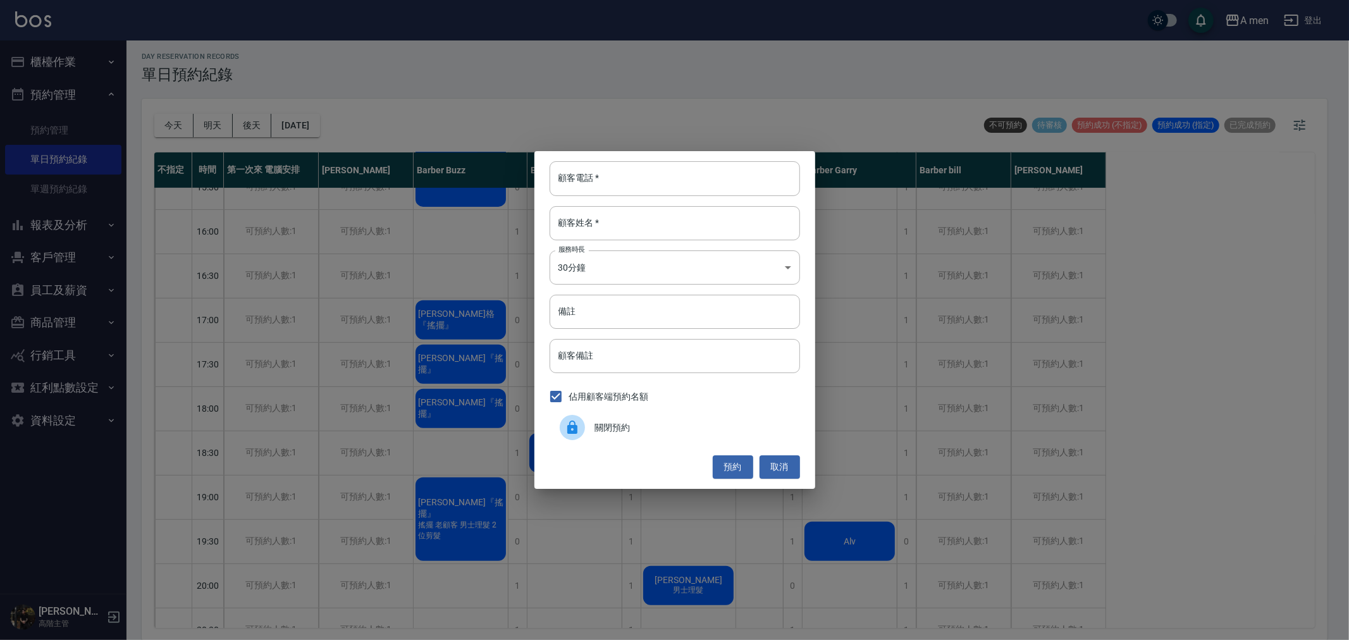
click at [702, 436] on div "關閉預約" at bounding box center [674, 427] width 250 height 35
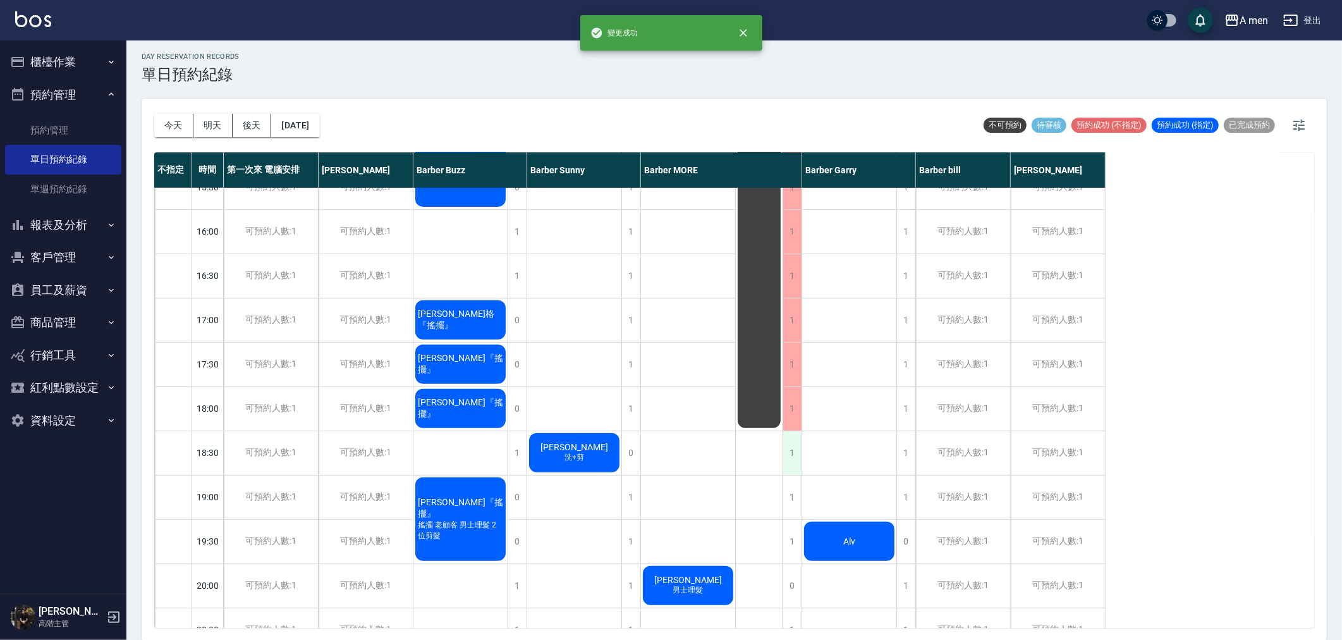
click at [786, 458] on div "1" at bounding box center [792, 453] width 19 height 44
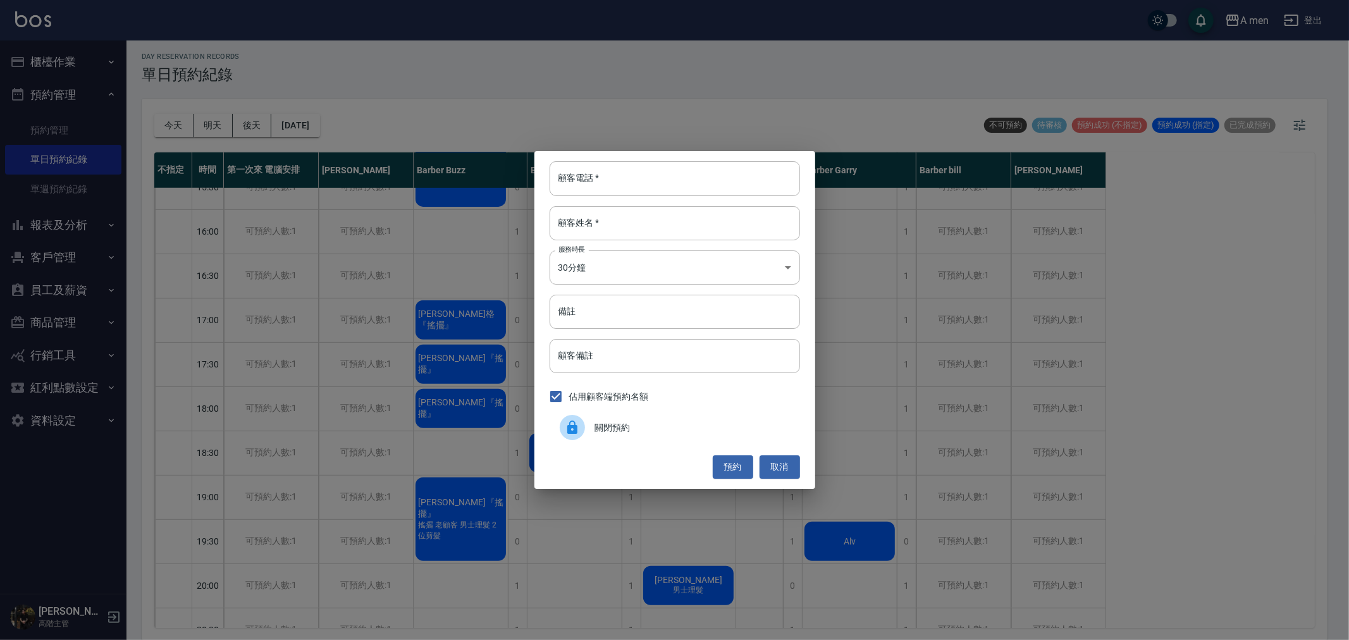
click at [692, 440] on div "關閉預約" at bounding box center [674, 427] width 250 height 35
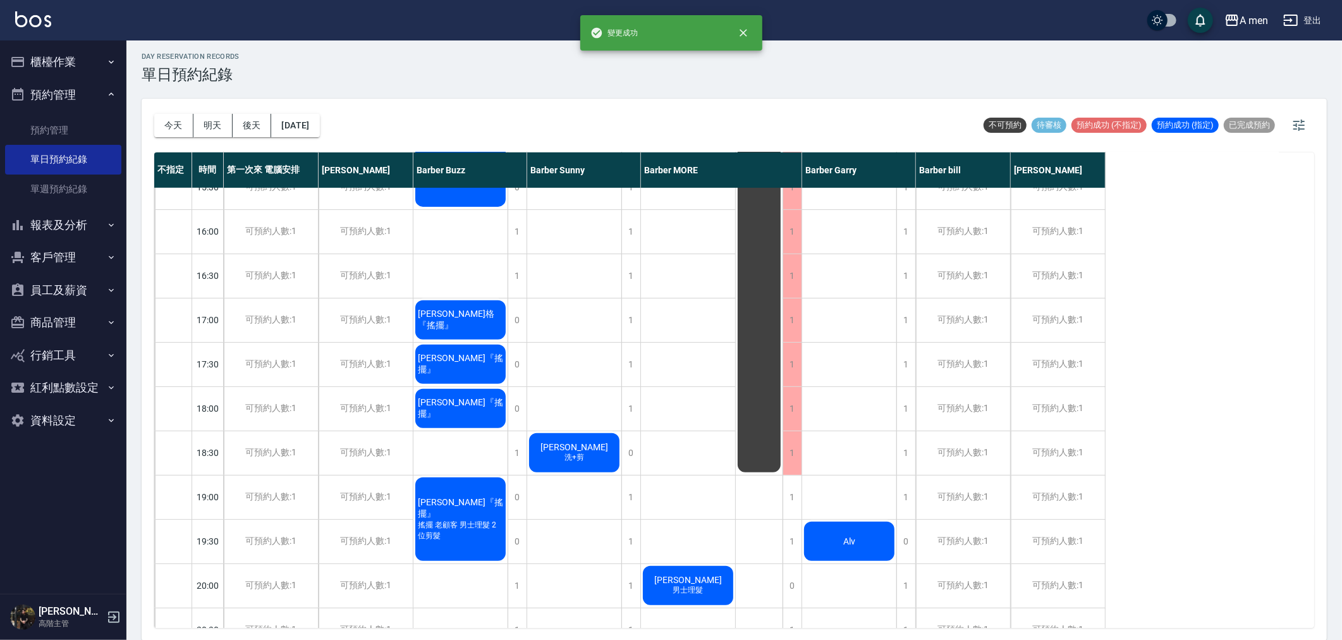
click at [781, 489] on div "排休" at bounding box center [759, 320] width 47 height 1106
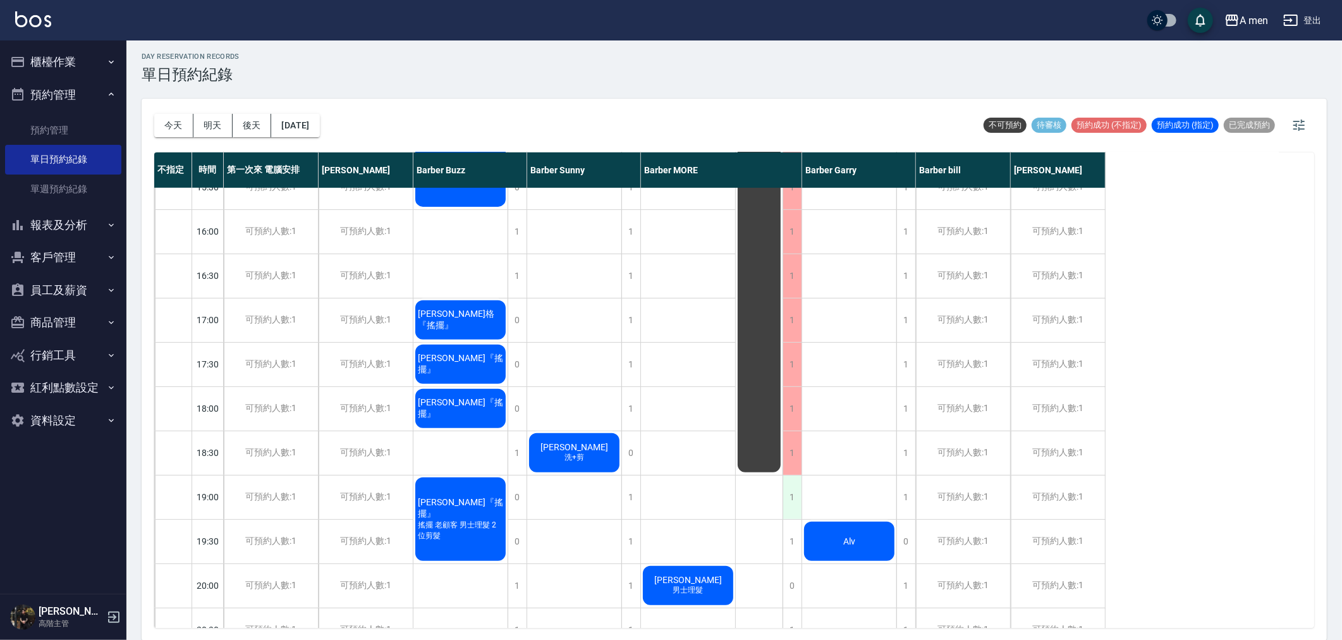
click at [787, 489] on div "1" at bounding box center [792, 497] width 19 height 44
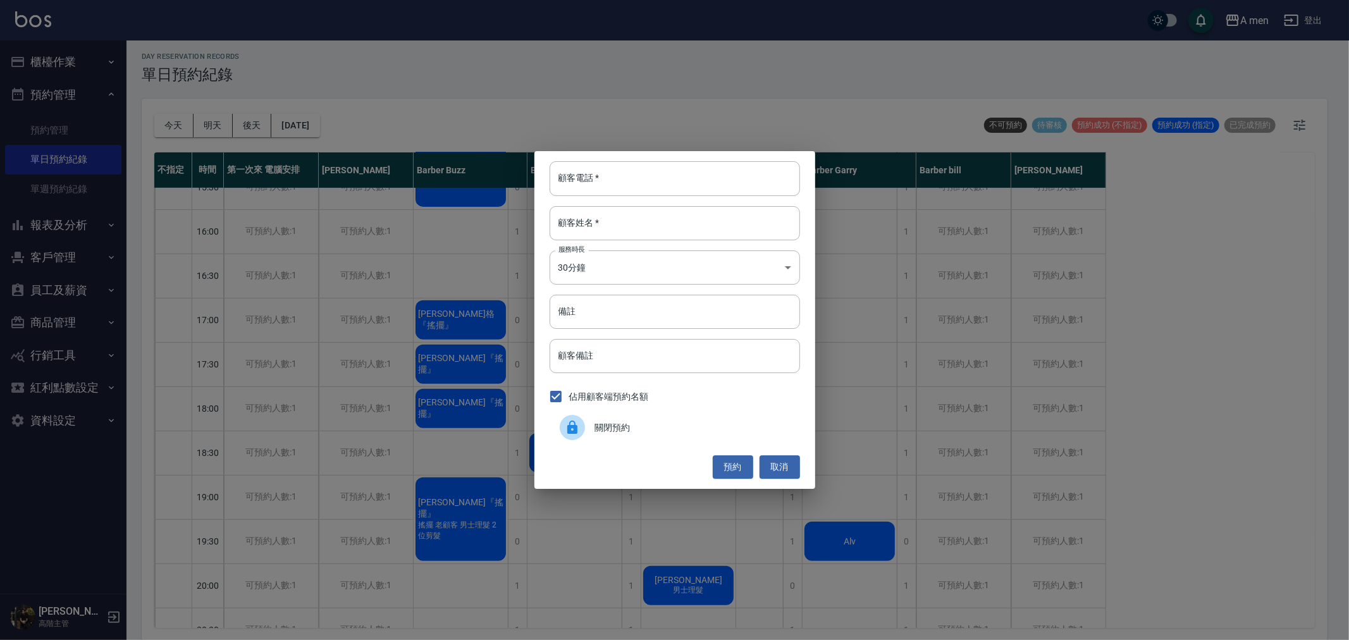
click at [685, 413] on div "關閉預約" at bounding box center [674, 427] width 250 height 35
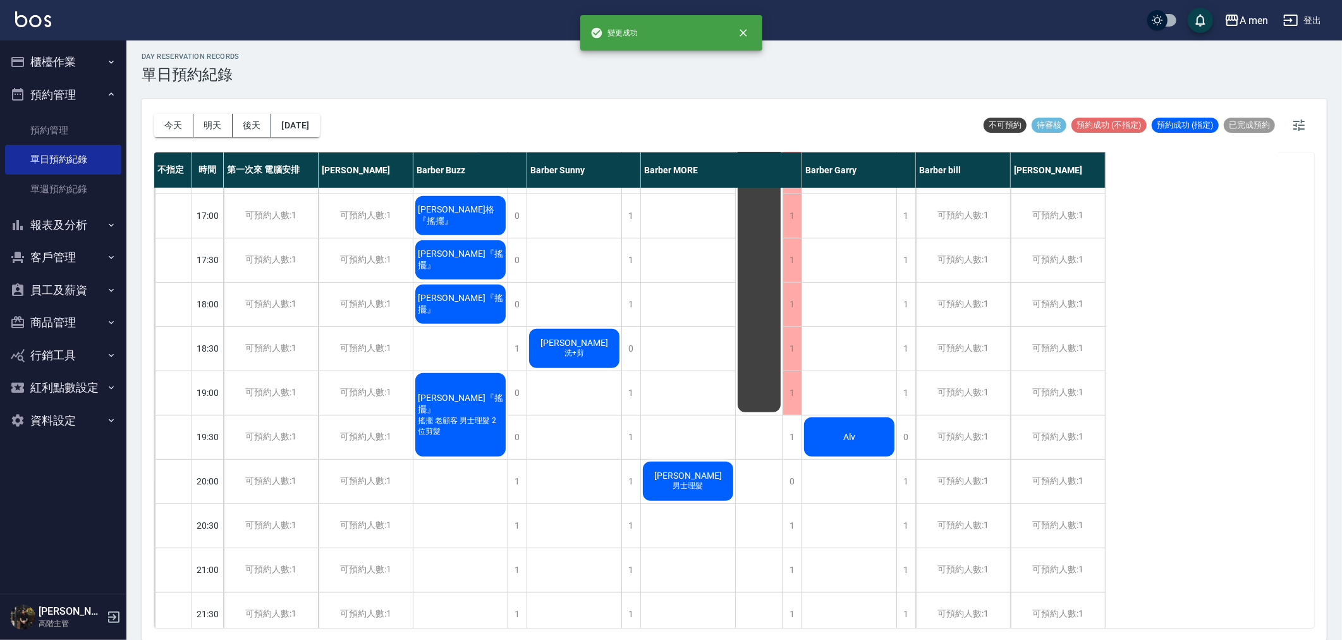
scroll to position [632, 0]
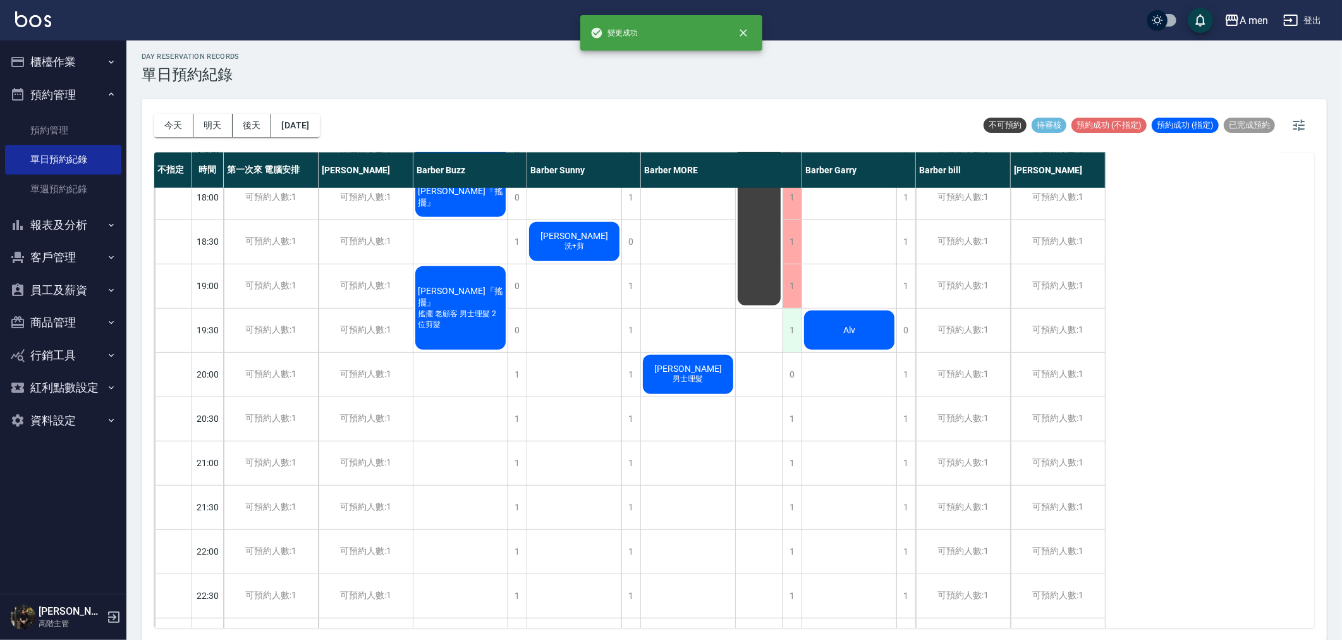
click at [792, 343] on div "1" at bounding box center [792, 331] width 19 height 44
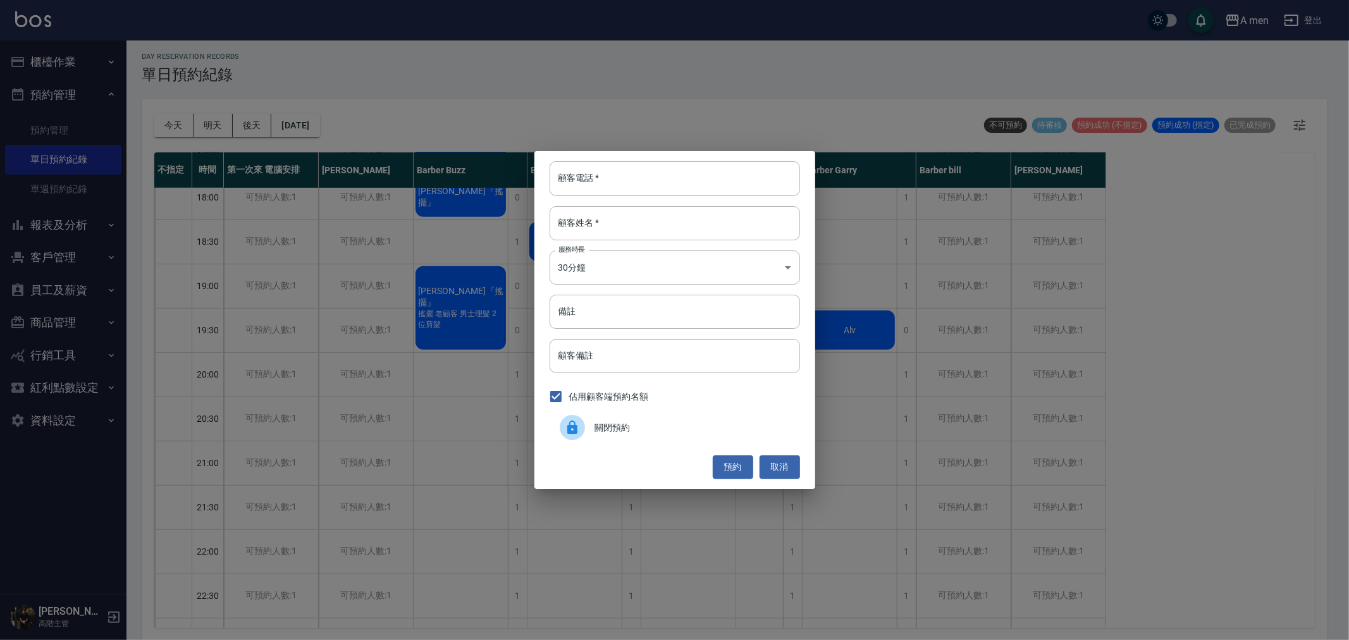
click at [632, 432] on span "關閉預約" at bounding box center [692, 427] width 195 height 13
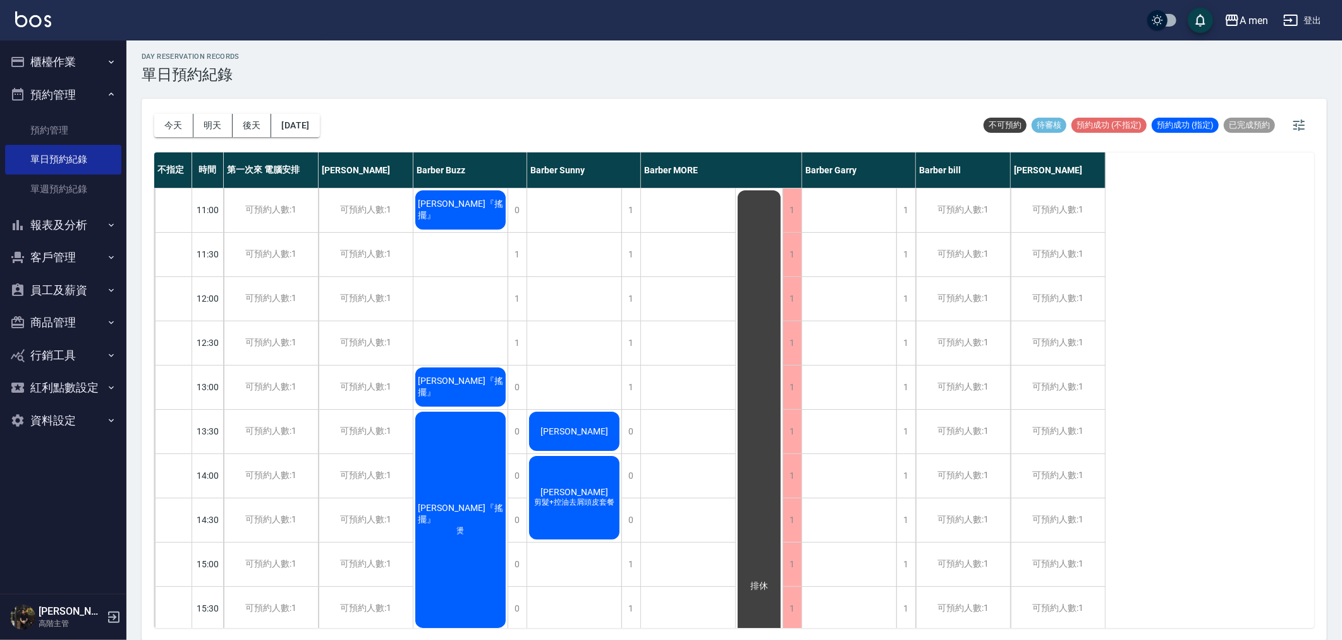
scroll to position [0, 0]
